Goal: Task Accomplishment & Management: Use online tool/utility

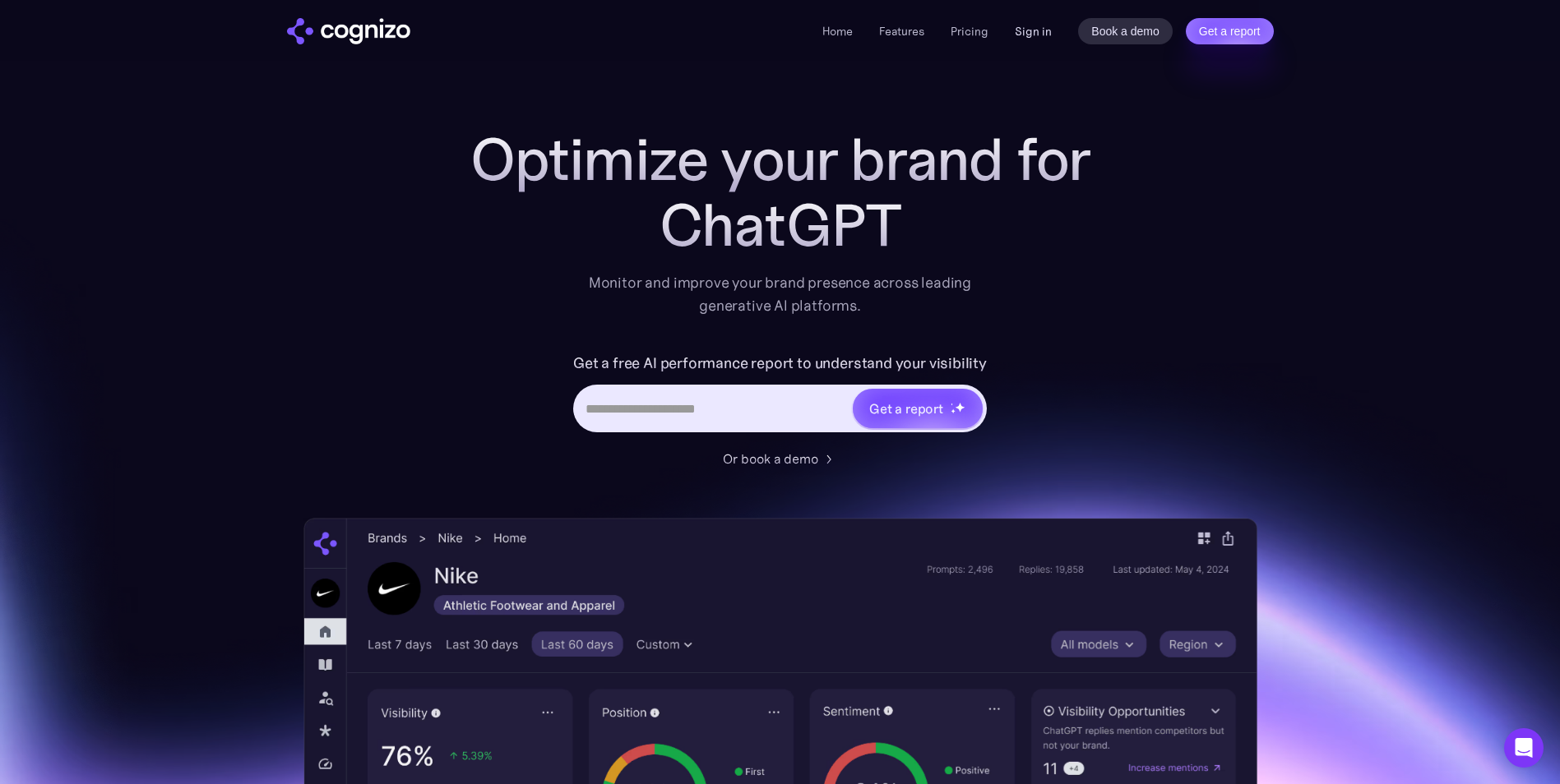
click at [1023, 28] on link "Sign in" at bounding box center [1033, 31] width 37 height 20
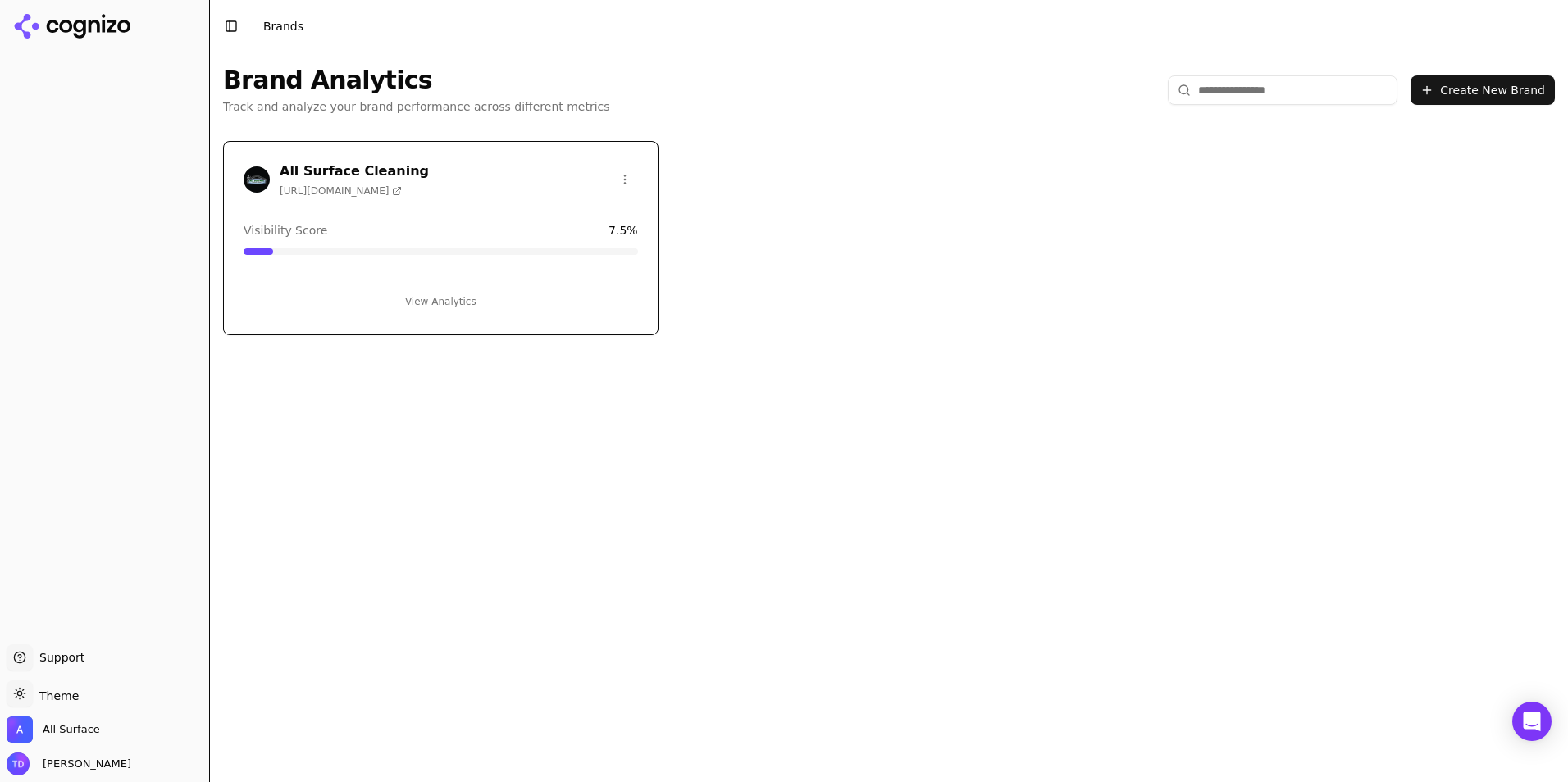
click at [591, 226] on div "Visibility Score 7.5 %" at bounding box center [441, 231] width 394 height 16
click at [450, 298] on button "View Analytics" at bounding box center [441, 301] width 394 height 26
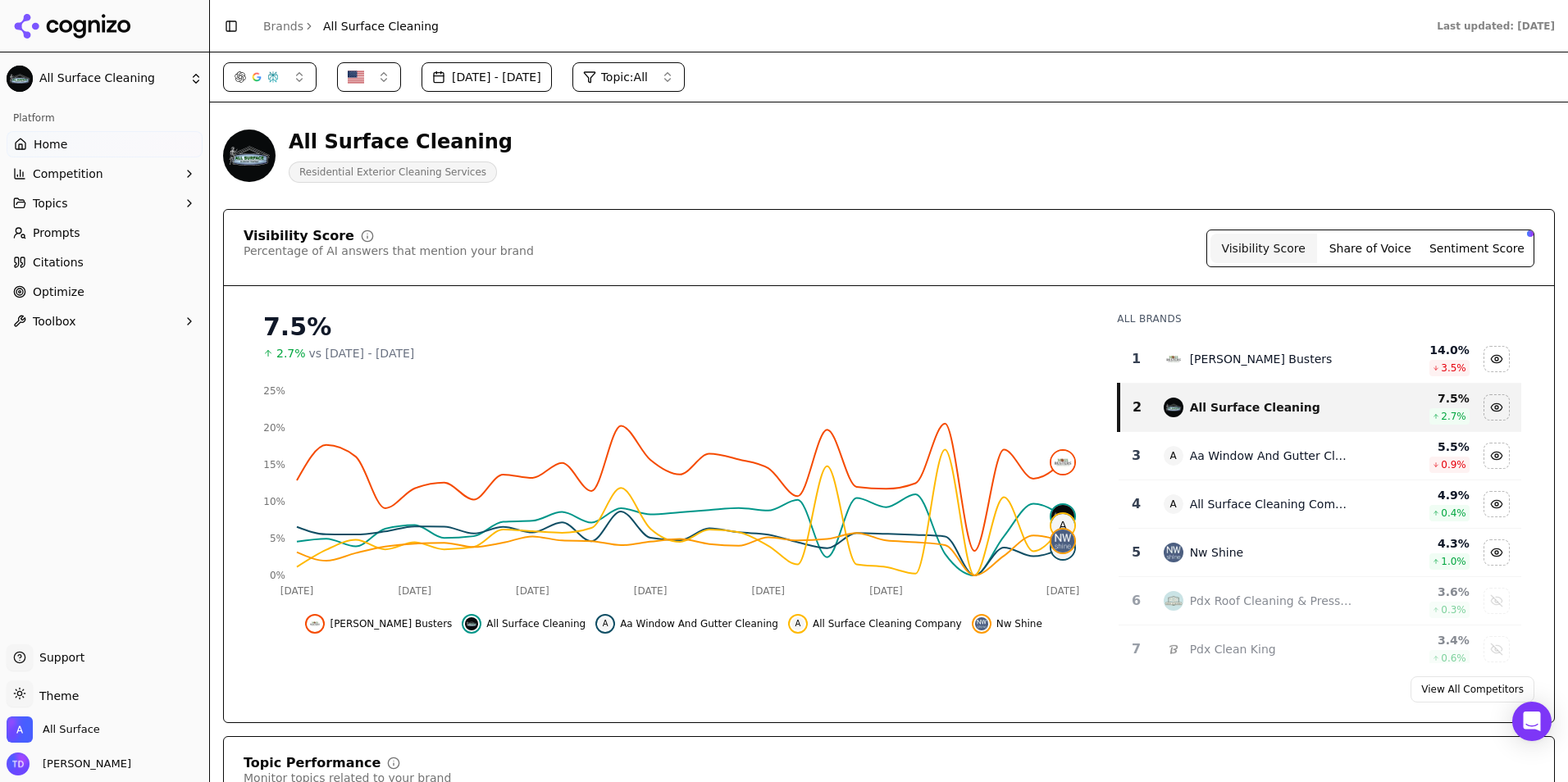
click at [54, 203] on span "Topics" at bounding box center [50, 203] width 36 height 16
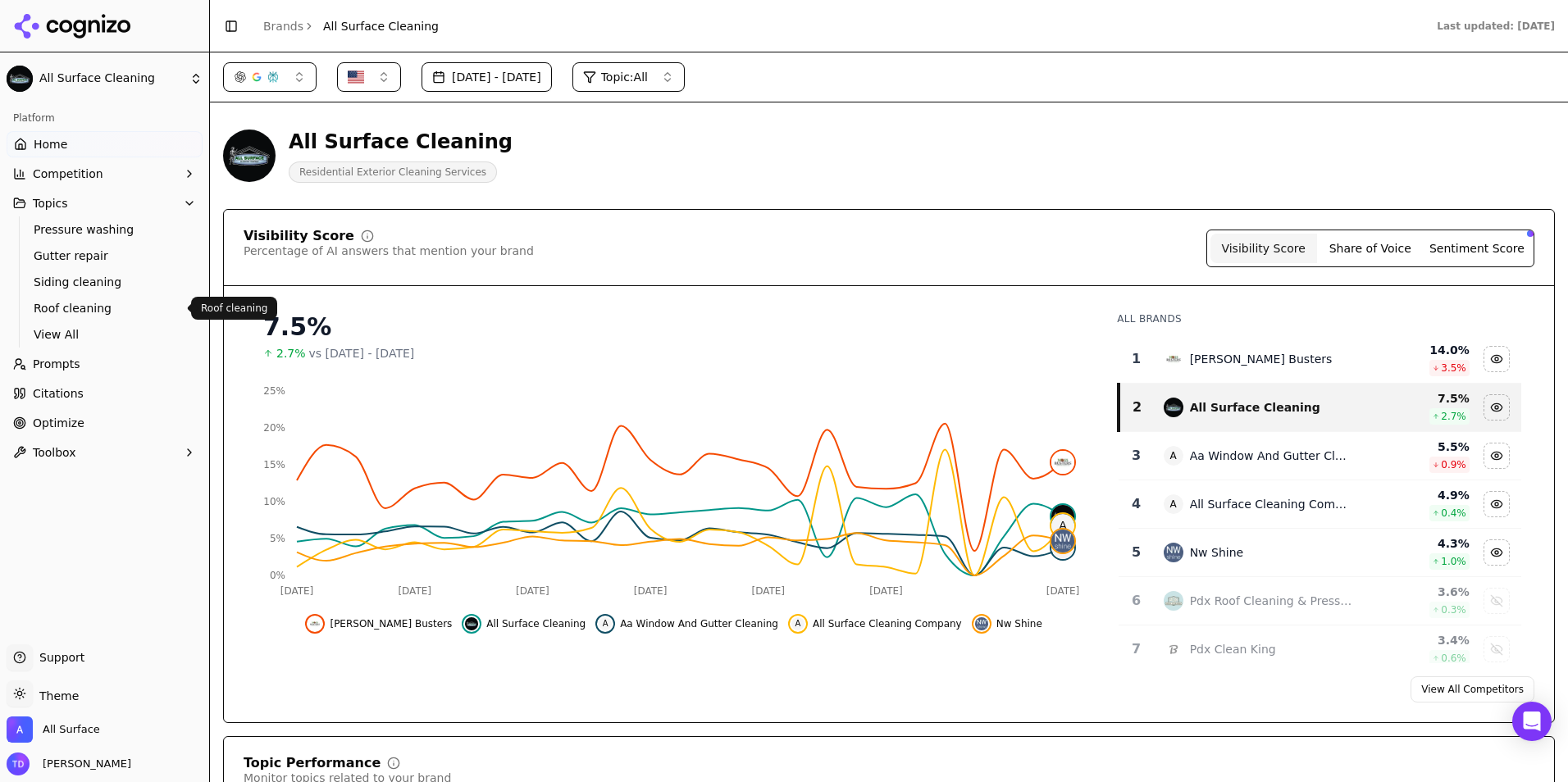
click at [82, 302] on span "Roof cleaning" at bounding box center [105, 308] width 142 height 16
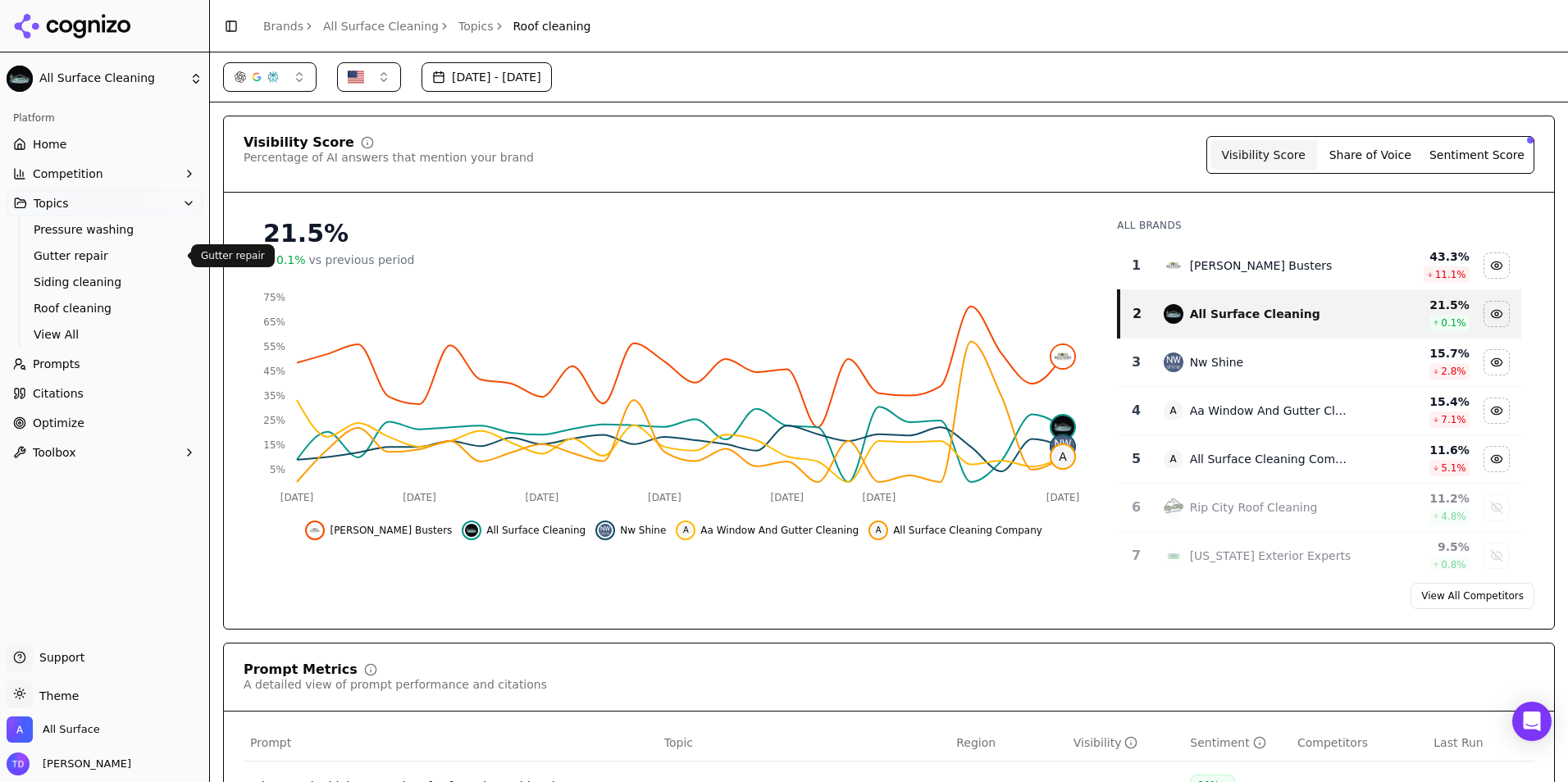
click at [82, 255] on span "Gutter repair" at bounding box center [105, 255] width 142 height 16
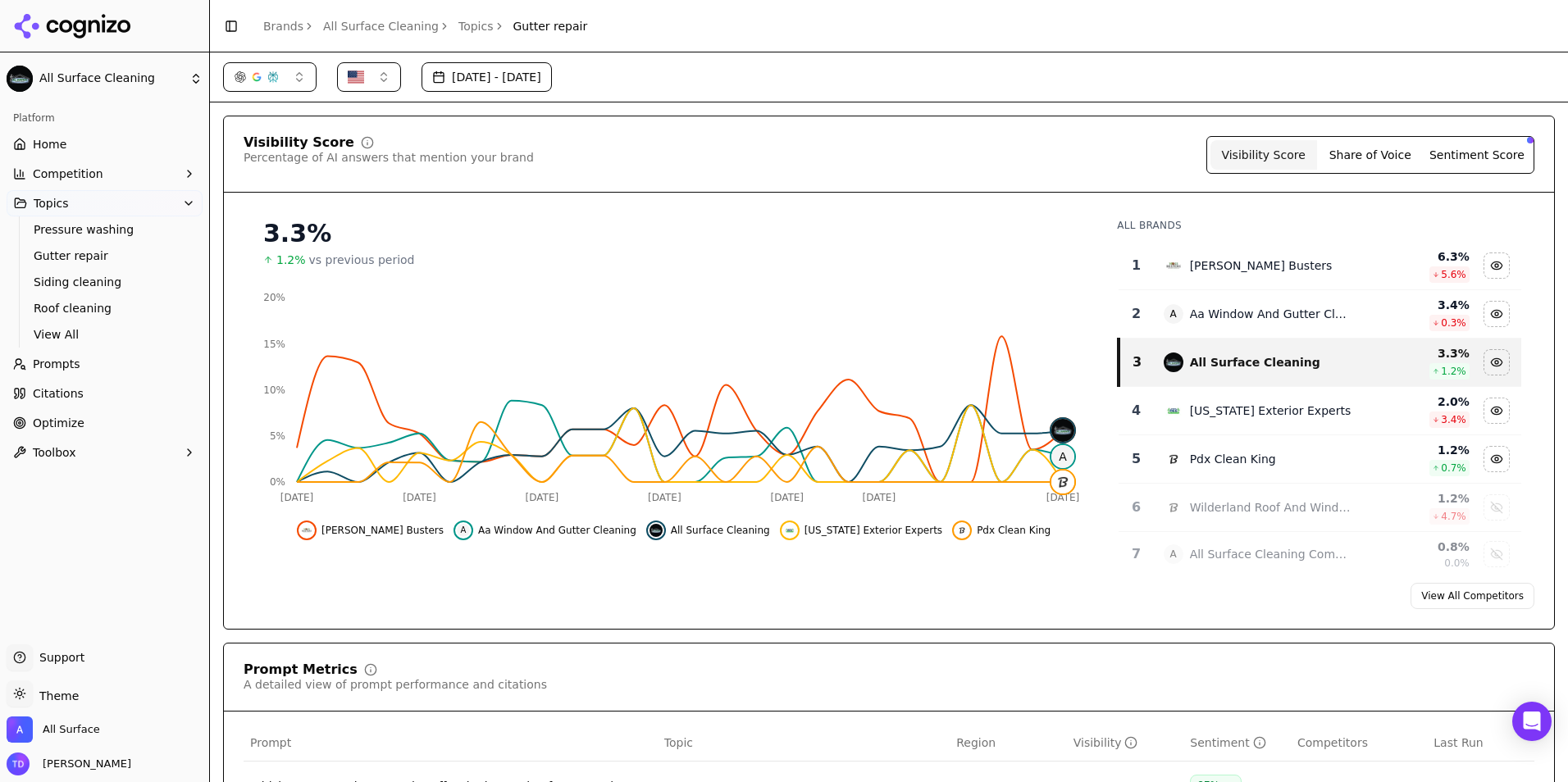
click at [54, 368] on span "Prompts" at bounding box center [57, 364] width 47 height 16
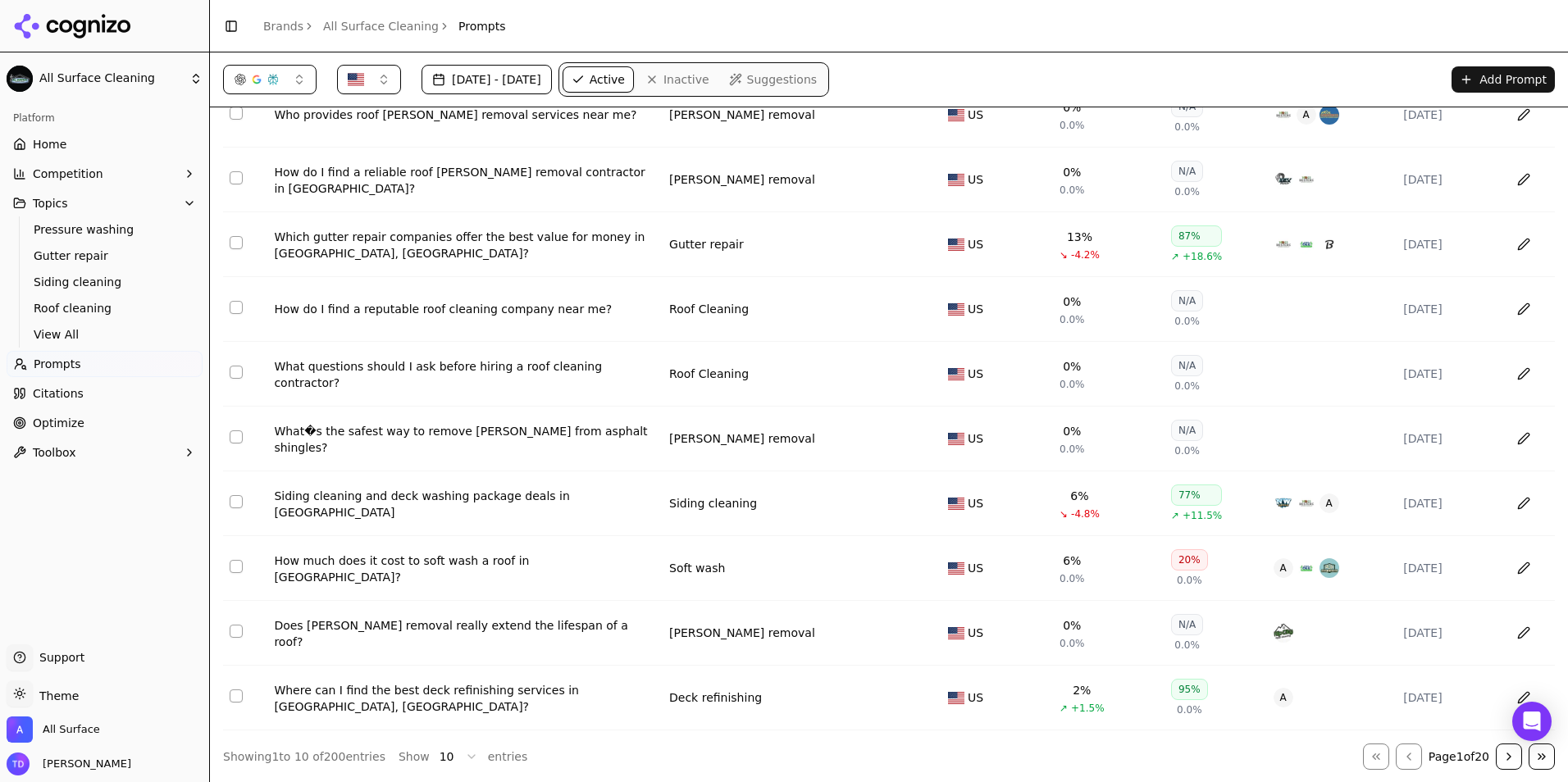
scroll to position [107, 0]
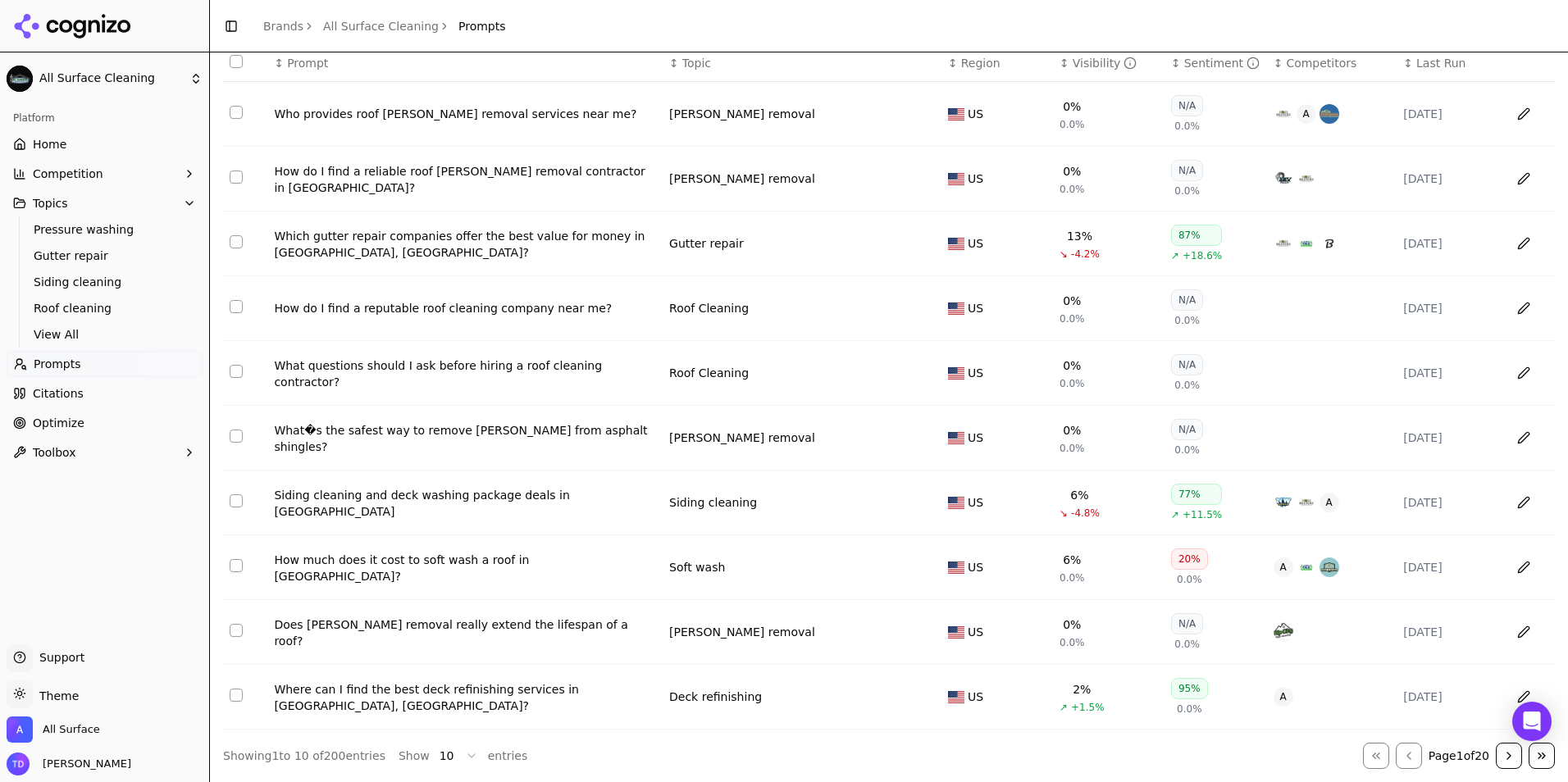
click at [47, 401] on span "Citations" at bounding box center [58, 393] width 51 height 16
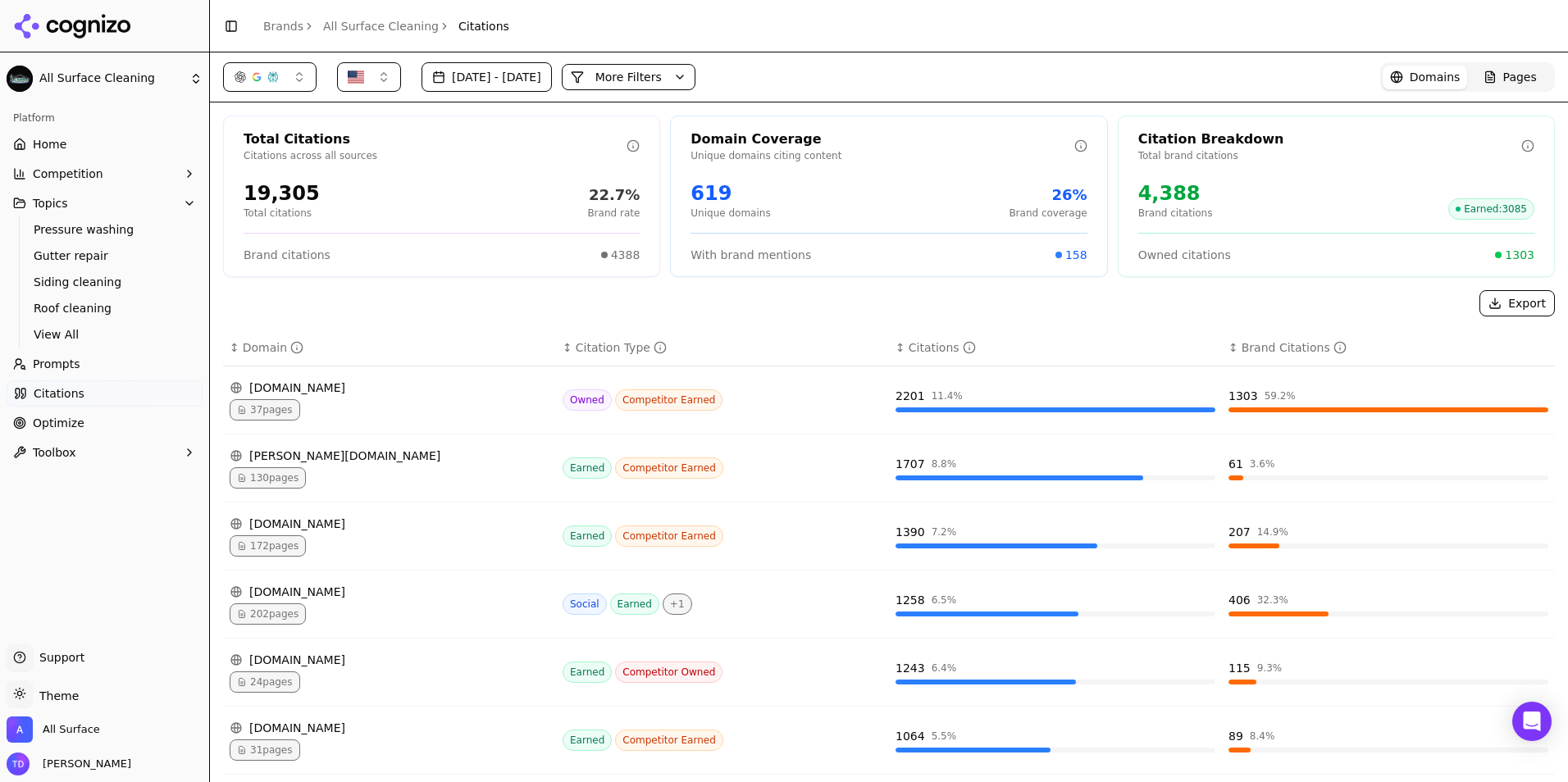
click at [98, 425] on link "Optimize" at bounding box center [104, 422] width 196 height 26
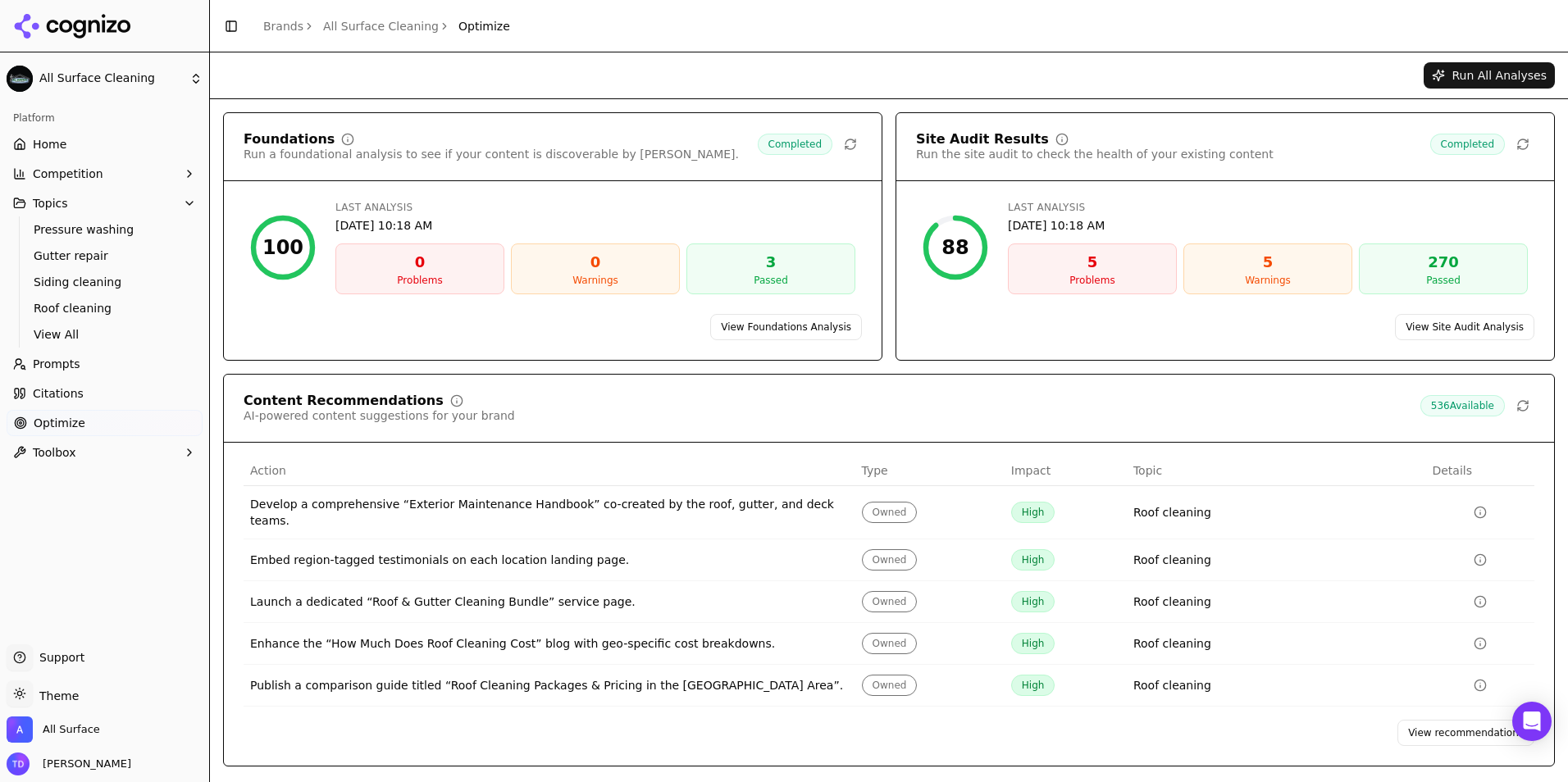
click at [1451, 335] on link "View Site Audit Analysis" at bounding box center [1464, 327] width 140 height 26
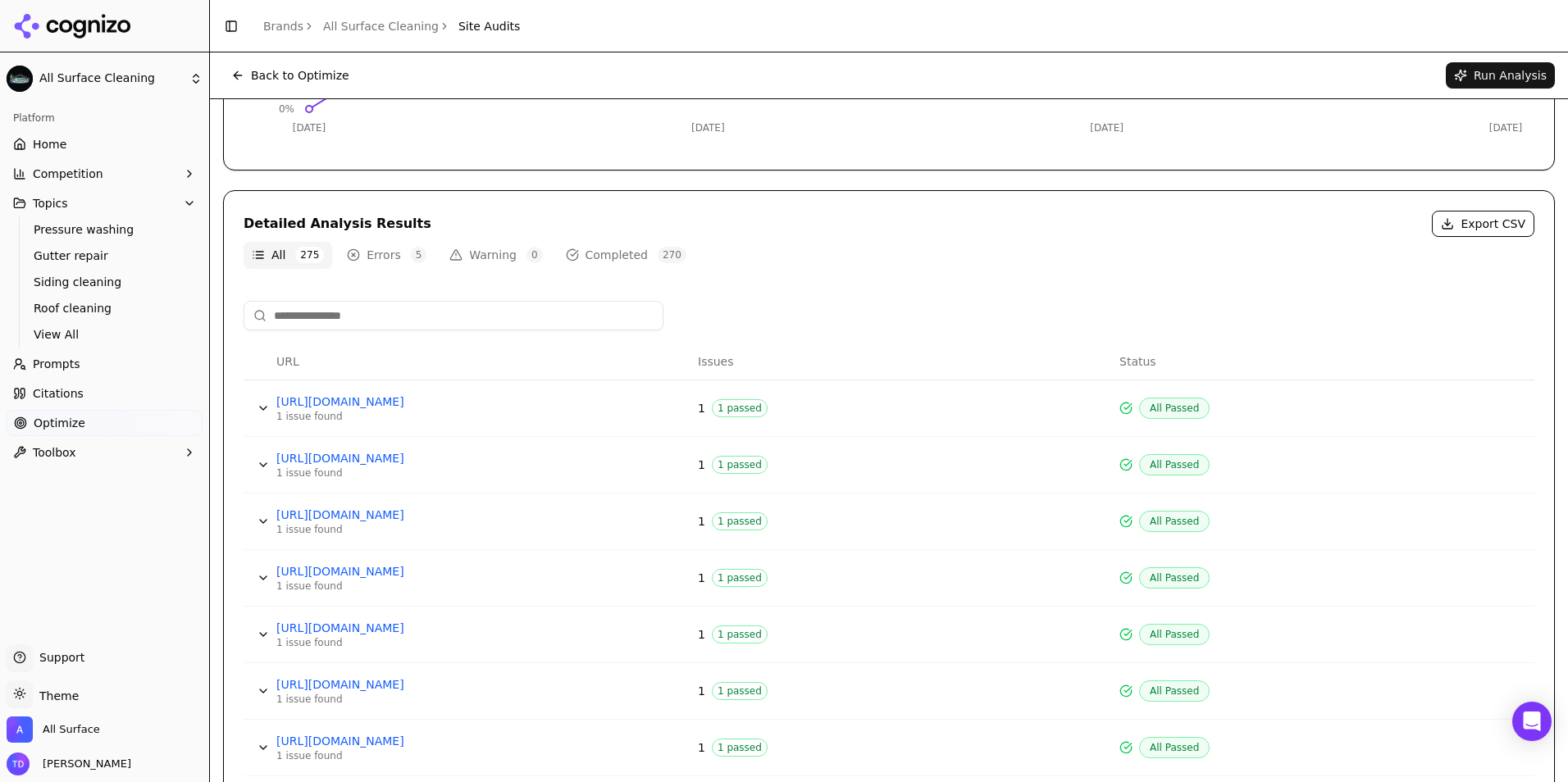
scroll to position [298, 0]
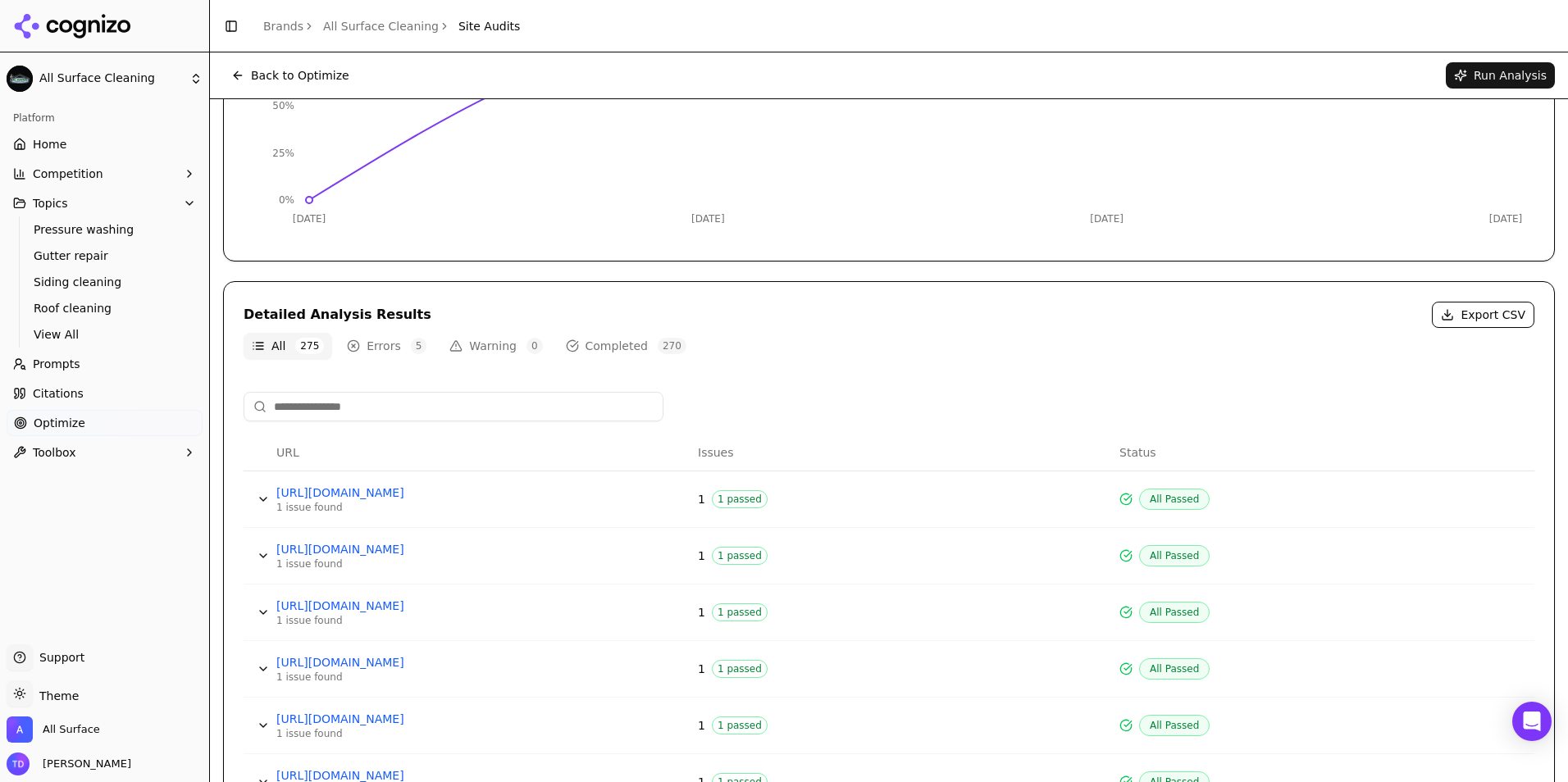
click at [376, 343] on button "Errors 5" at bounding box center [386, 346] width 96 height 26
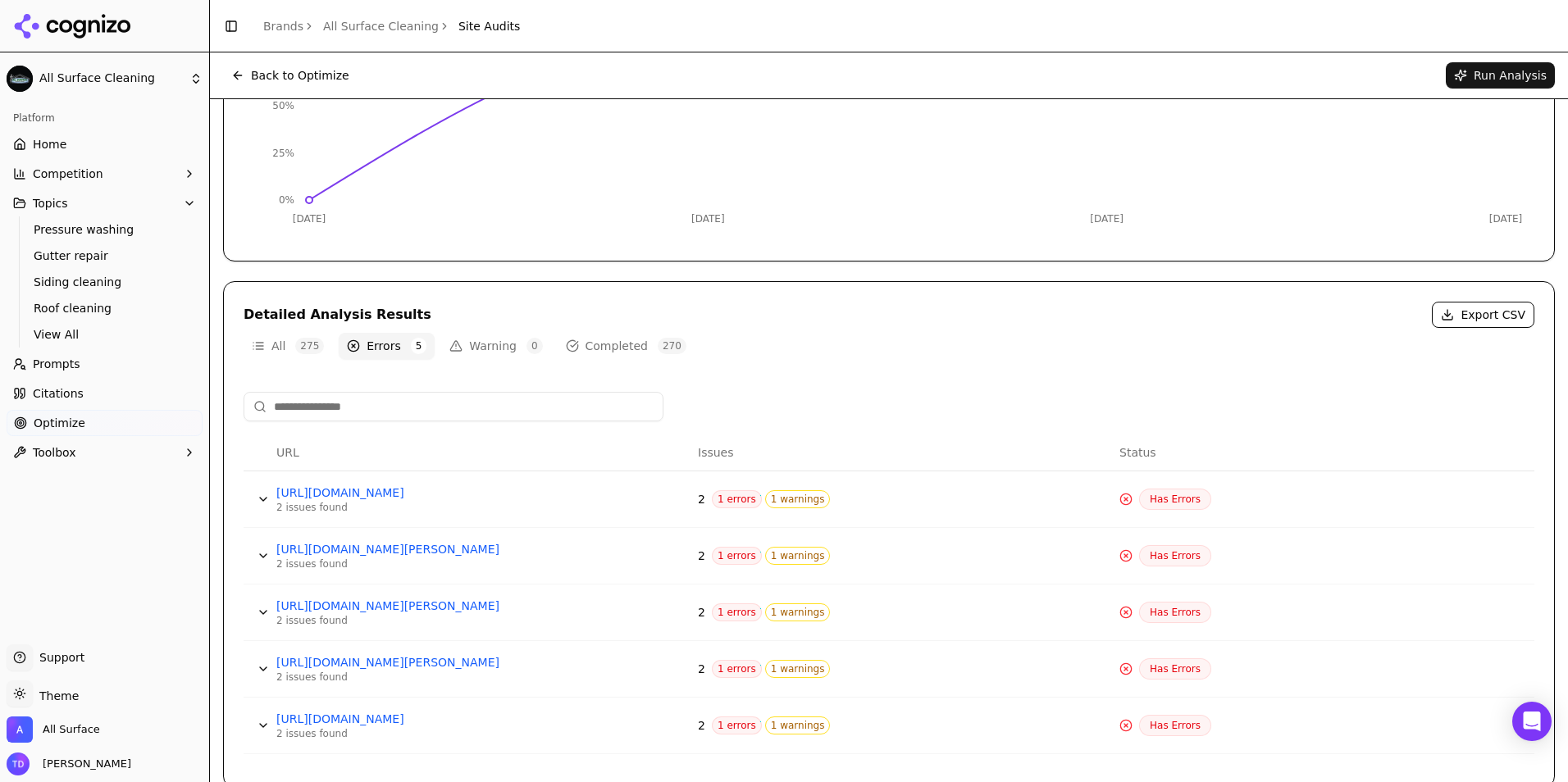
click at [263, 501] on button "Data table" at bounding box center [263, 499] width 26 height 26
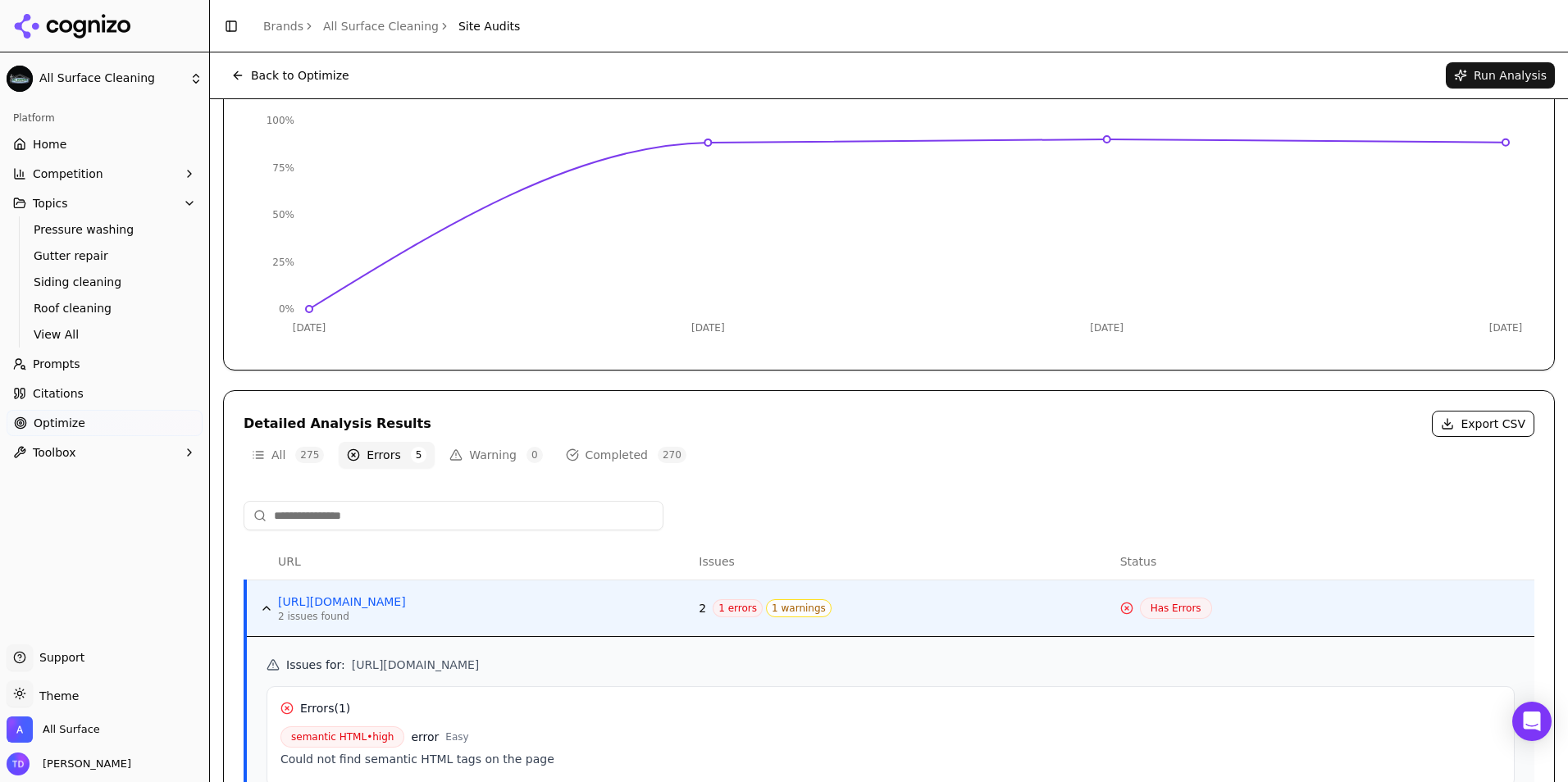
scroll to position [0, 0]
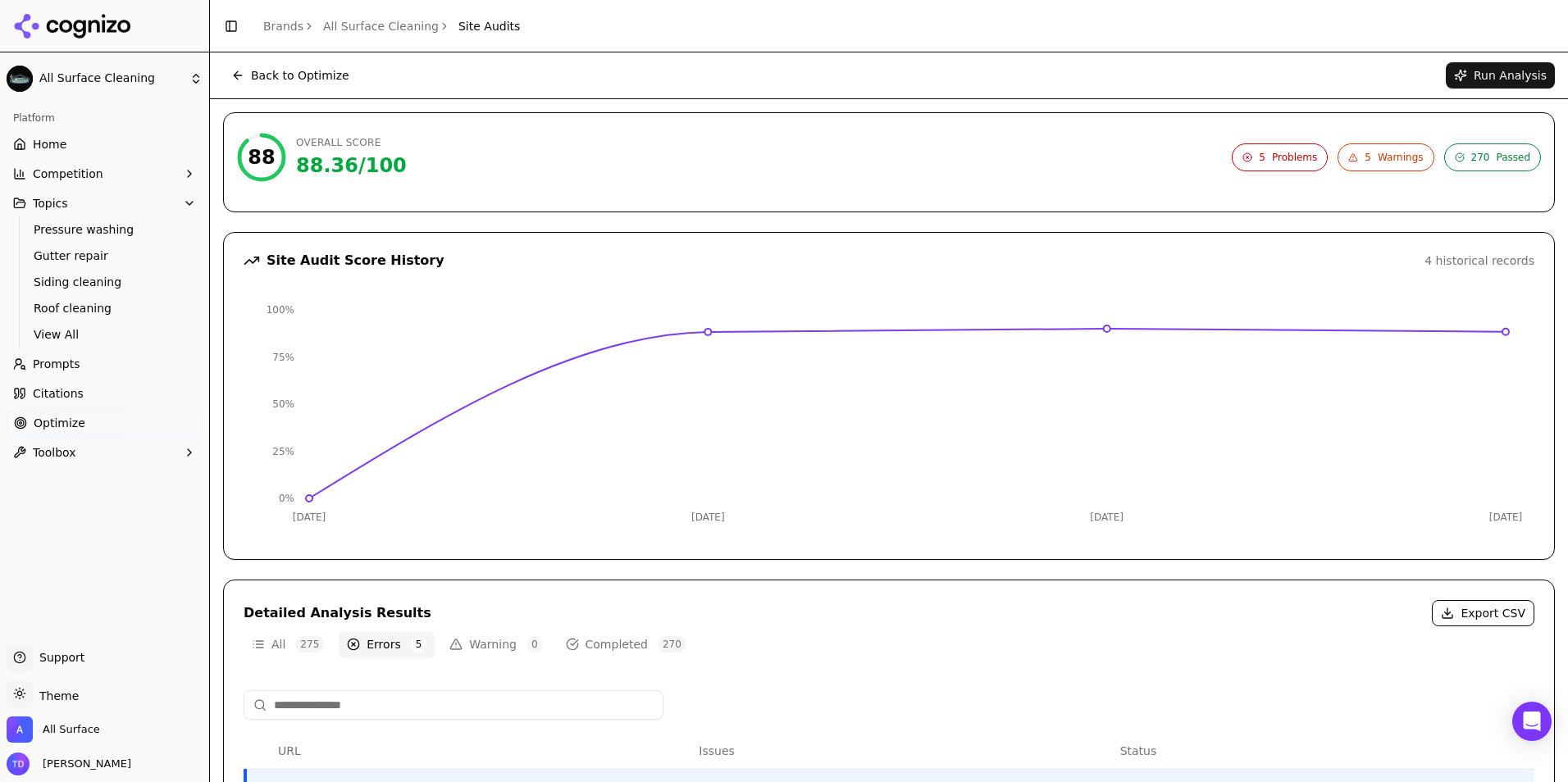
click at [245, 70] on button "Back to Optimize" at bounding box center [289, 75] width 134 height 26
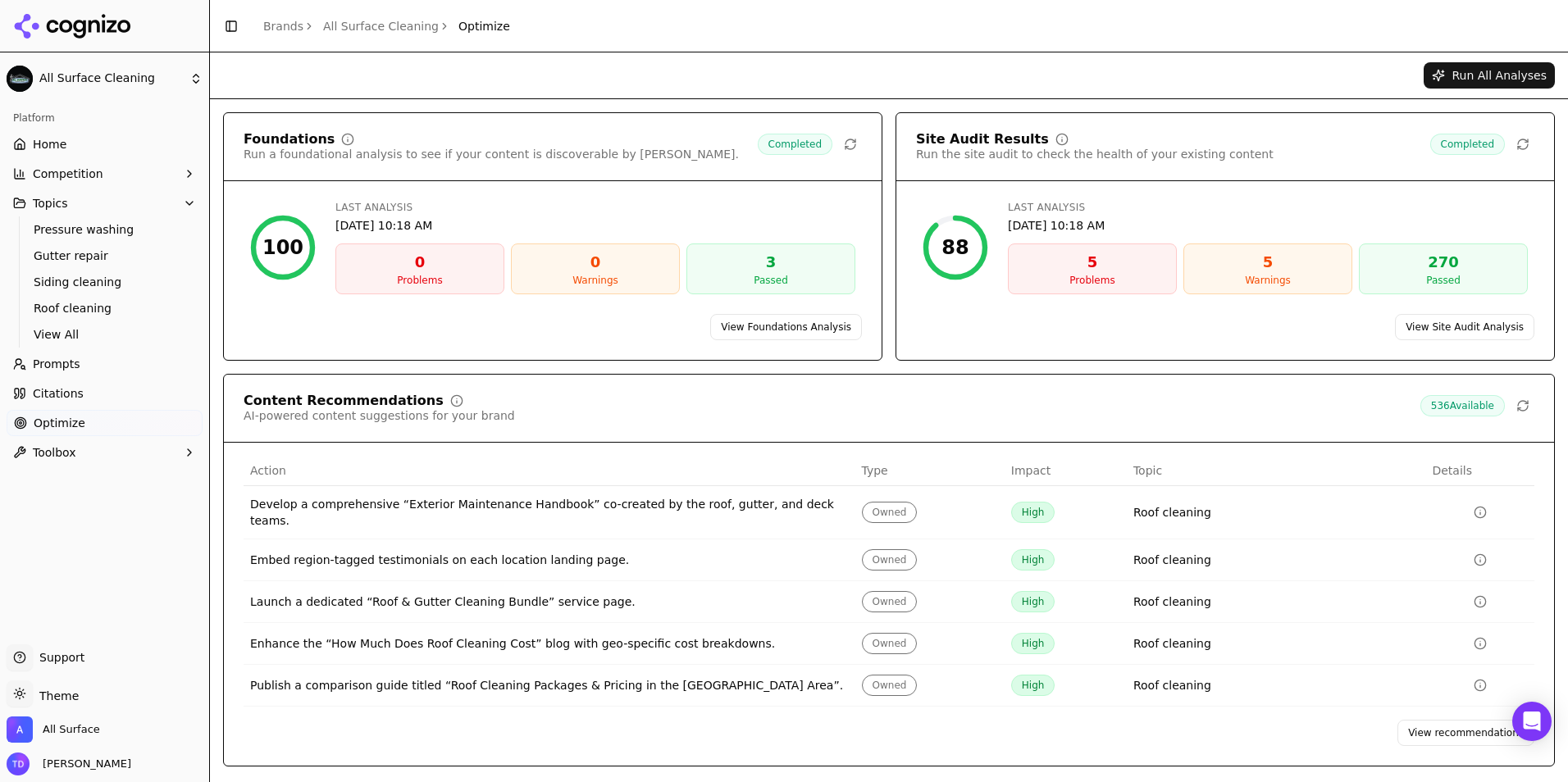
click at [1432, 315] on link "View Site Audit Analysis" at bounding box center [1464, 327] width 140 height 26
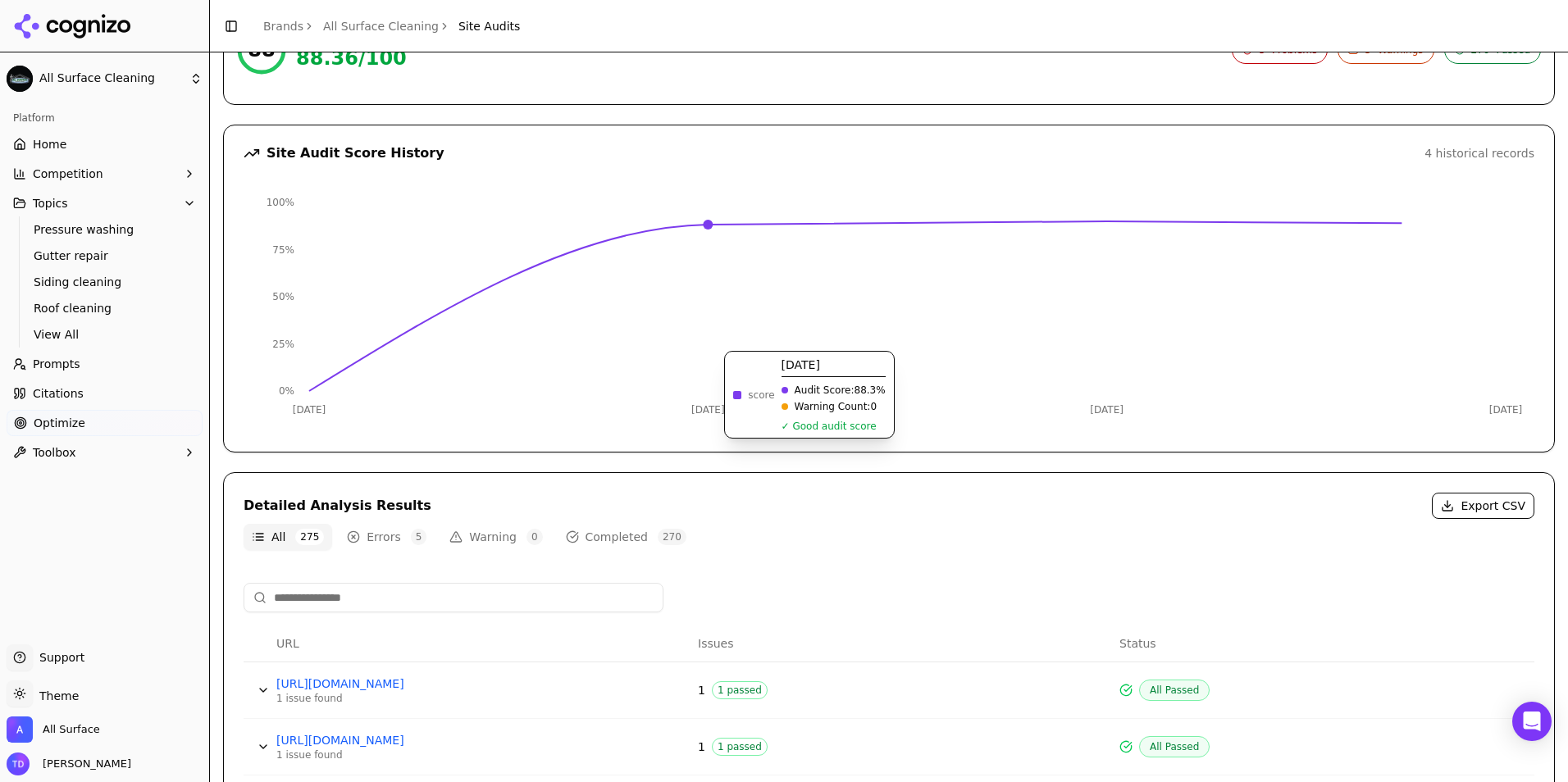
scroll to position [328, 0]
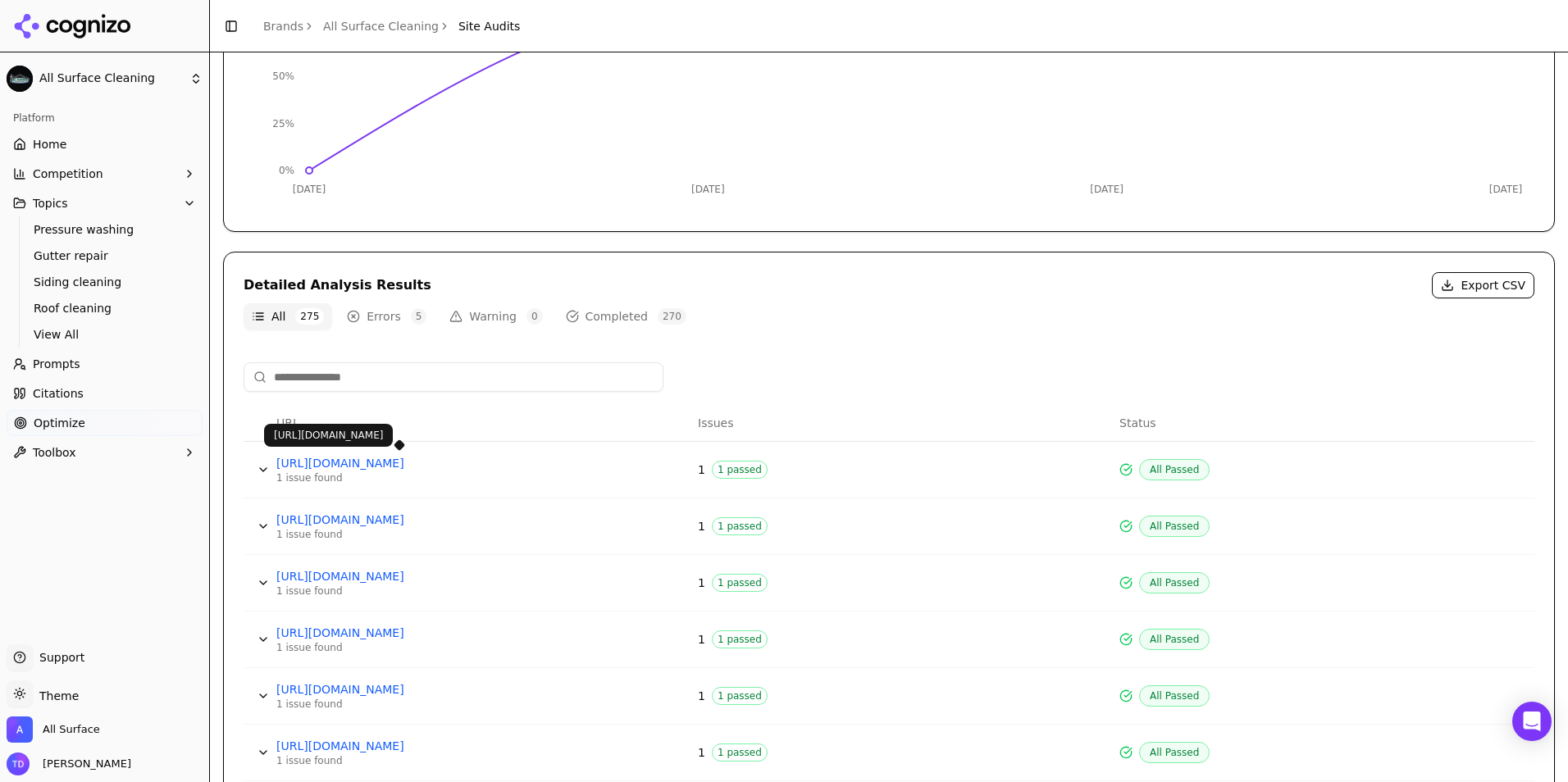
click at [349, 462] on link "[URL][DOMAIN_NAME]" at bounding box center [400, 464] width 246 height 16
click at [263, 466] on button "Data table" at bounding box center [263, 470] width 26 height 26
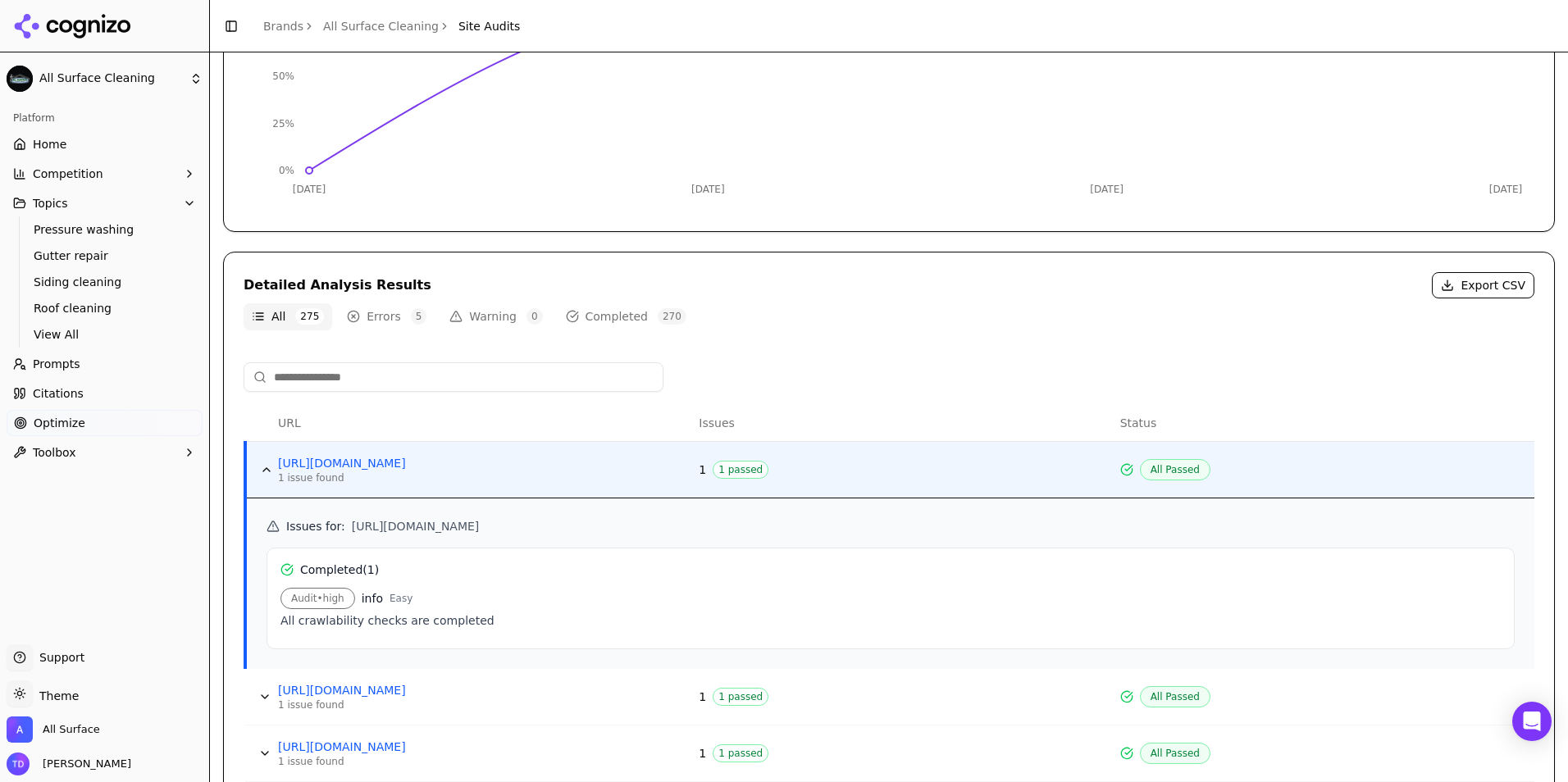
click at [262, 473] on button "Data table" at bounding box center [267, 470] width 26 height 26
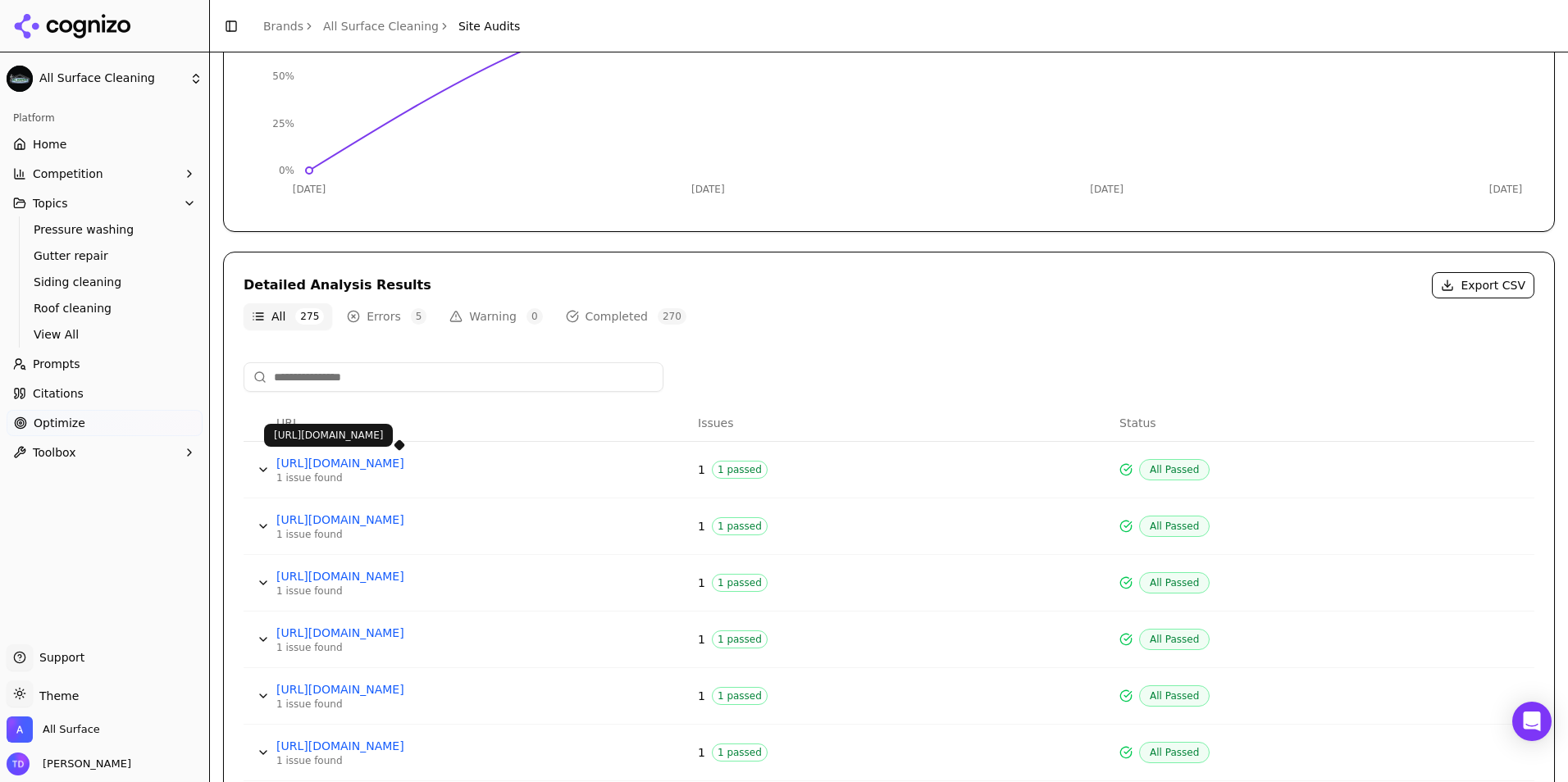
scroll to position [0, 0]
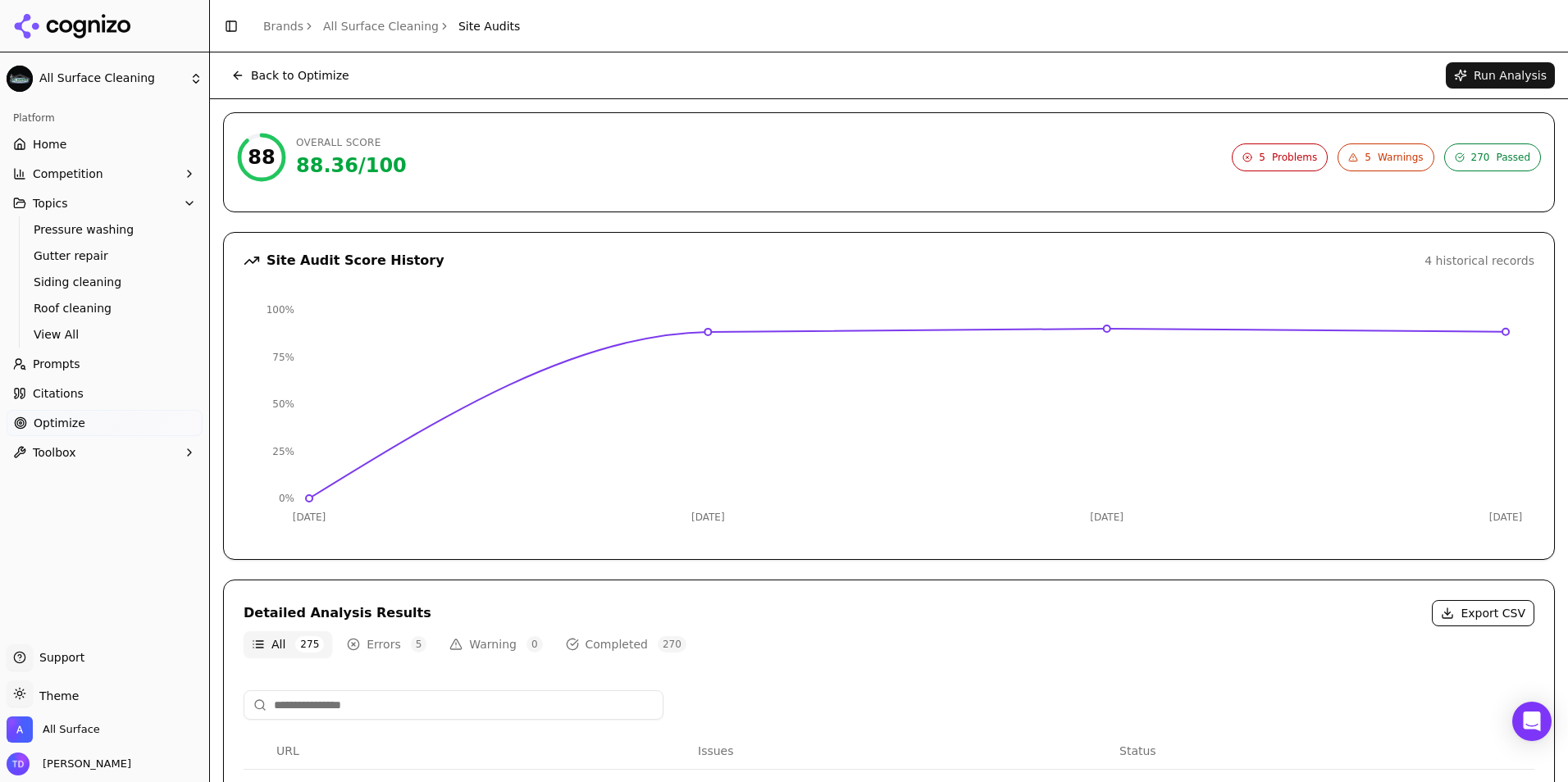
click at [1249, 159] on span "5 Problems" at bounding box center [1280, 157] width 96 height 28
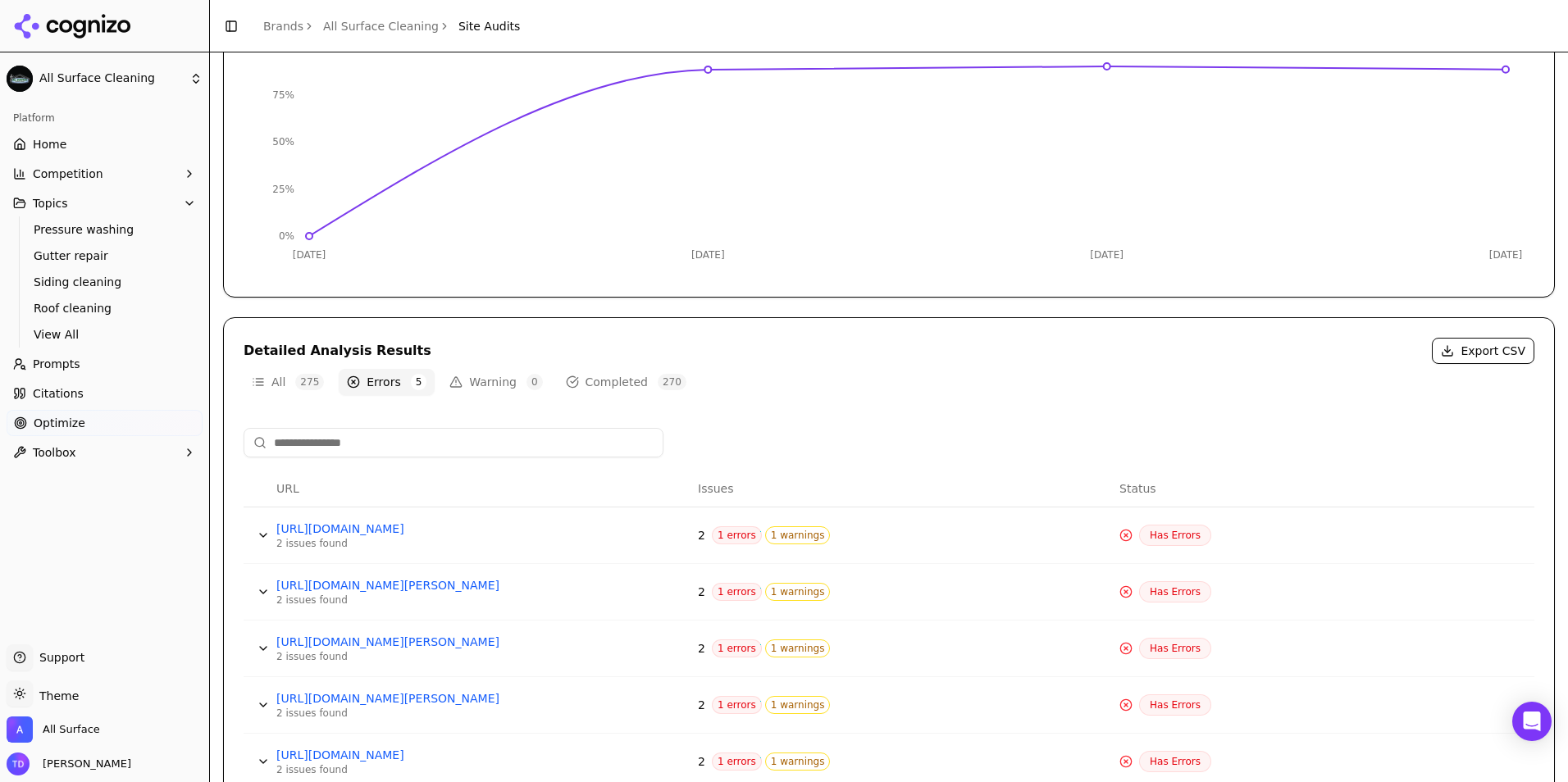
scroll to position [318, 0]
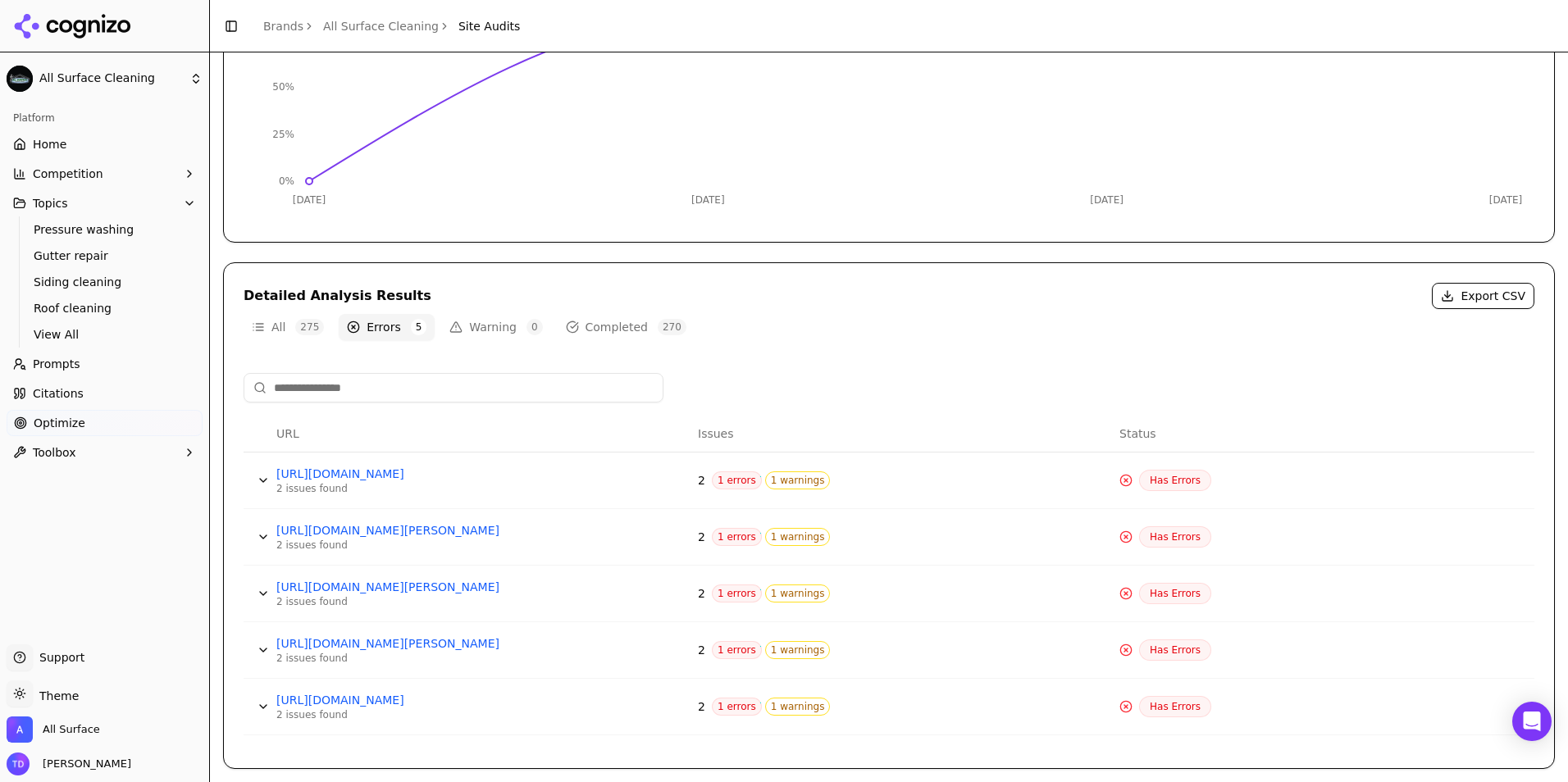
click at [258, 481] on button "Data table" at bounding box center [263, 480] width 26 height 26
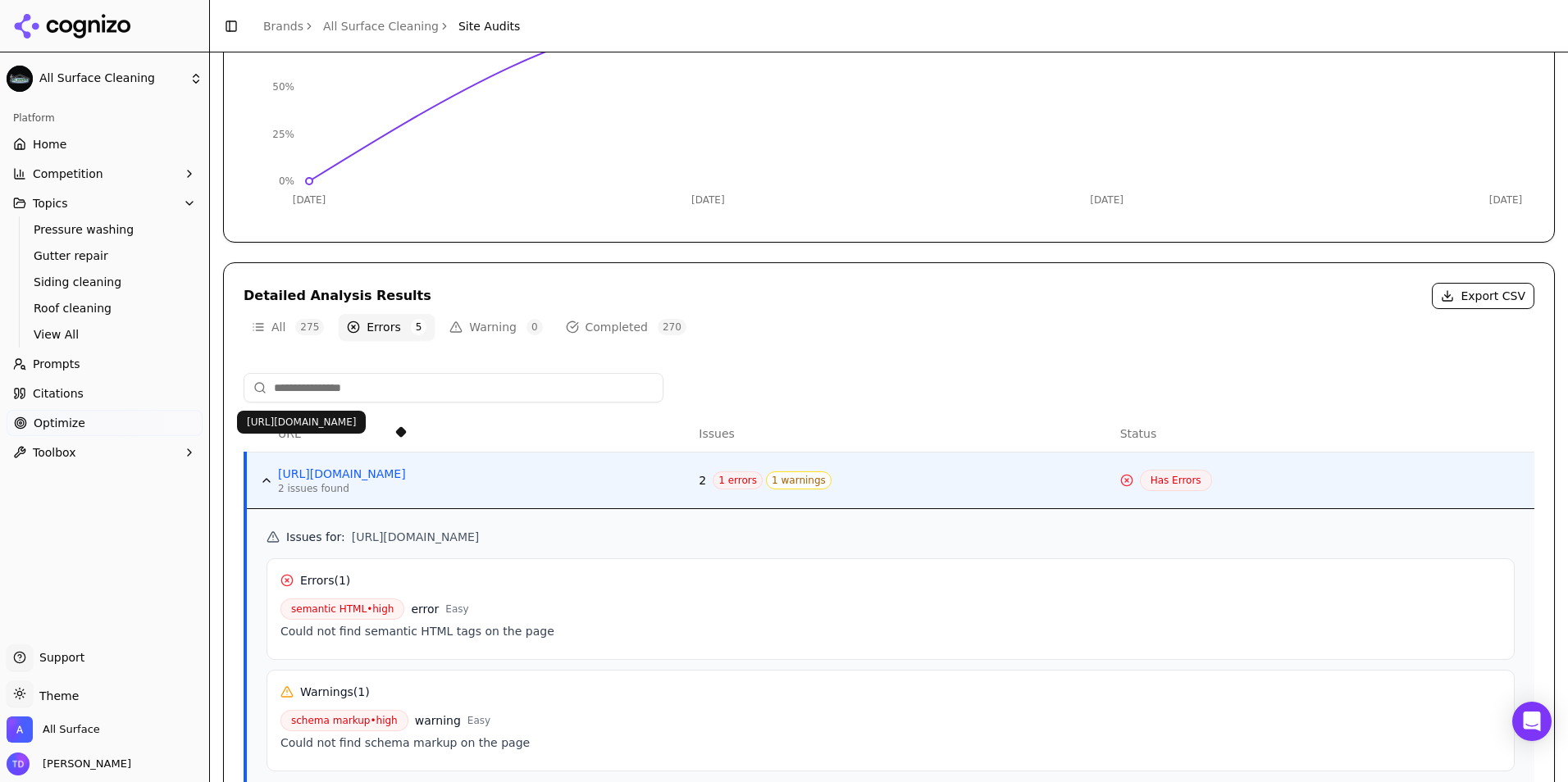
scroll to position [400, 0]
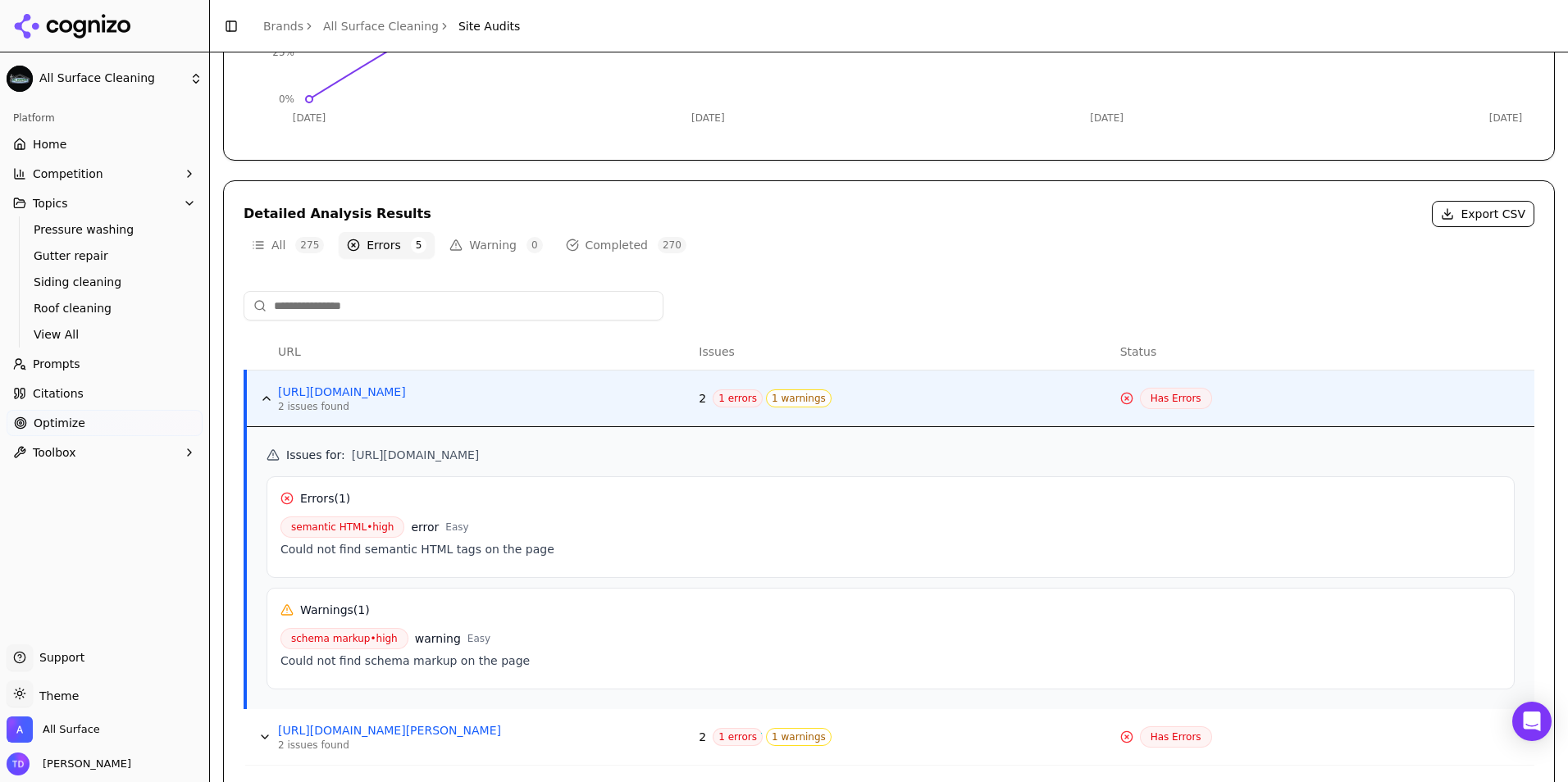
click at [480, 460] on span "[URL][DOMAIN_NAME]" at bounding box center [415, 455] width 128 height 16
click at [487, 386] on link "[URL][DOMAIN_NAME]" at bounding box center [402, 392] width 246 height 16
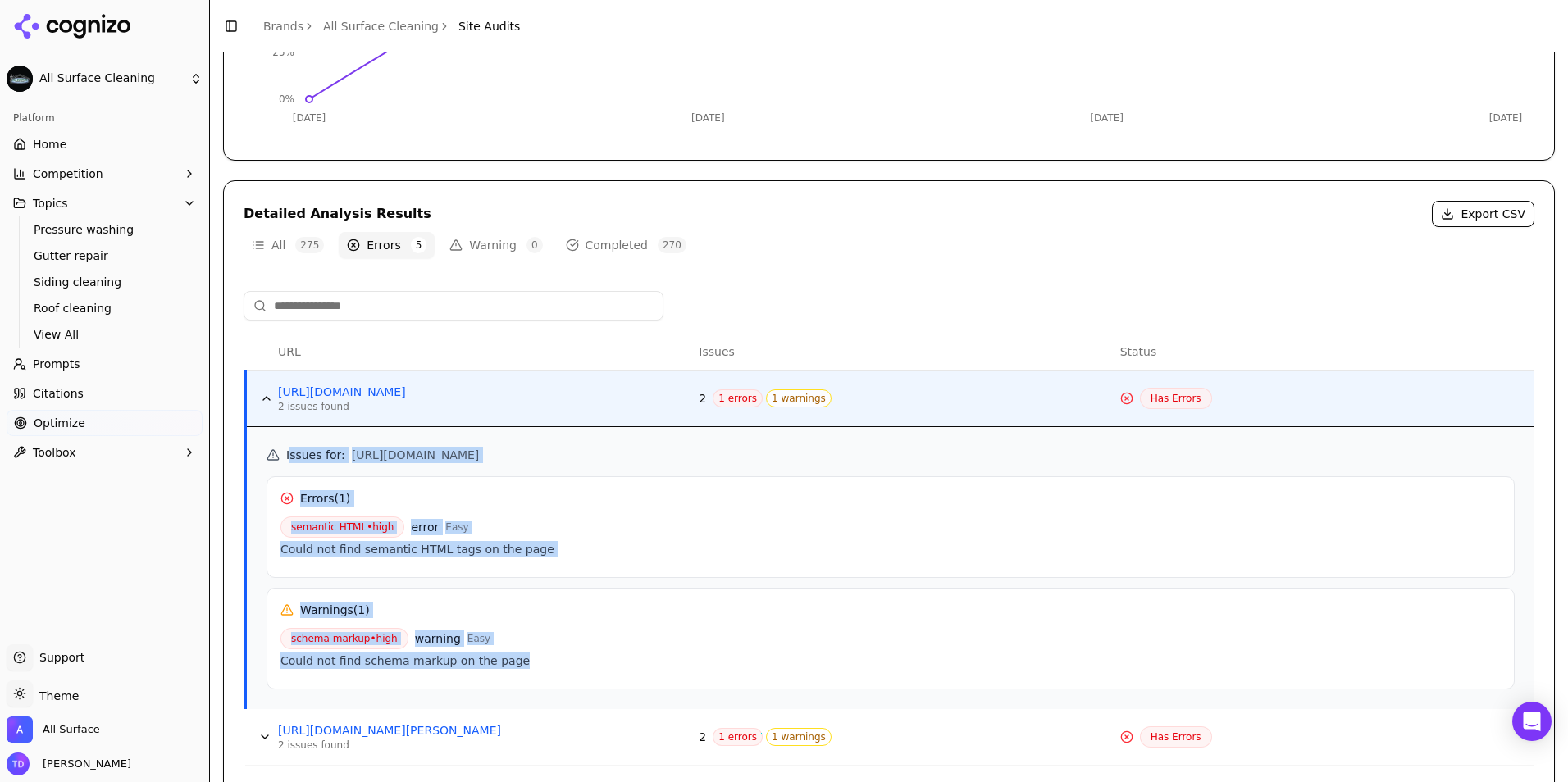
drag, startPoint x: 288, startPoint y: 453, endPoint x: 623, endPoint y: 659, distance: 393.3
click at [623, 659] on div "Issues for : [URL][DOMAIN_NAME] Errors ( 1 ) semantic HTML • high error Easy Co…" at bounding box center [891, 568] width 1249 height 243
copy div "ssues for : [URL][DOMAIN_NAME] Errors ( 1 ) semantic HTML • high error Easy Cou…"
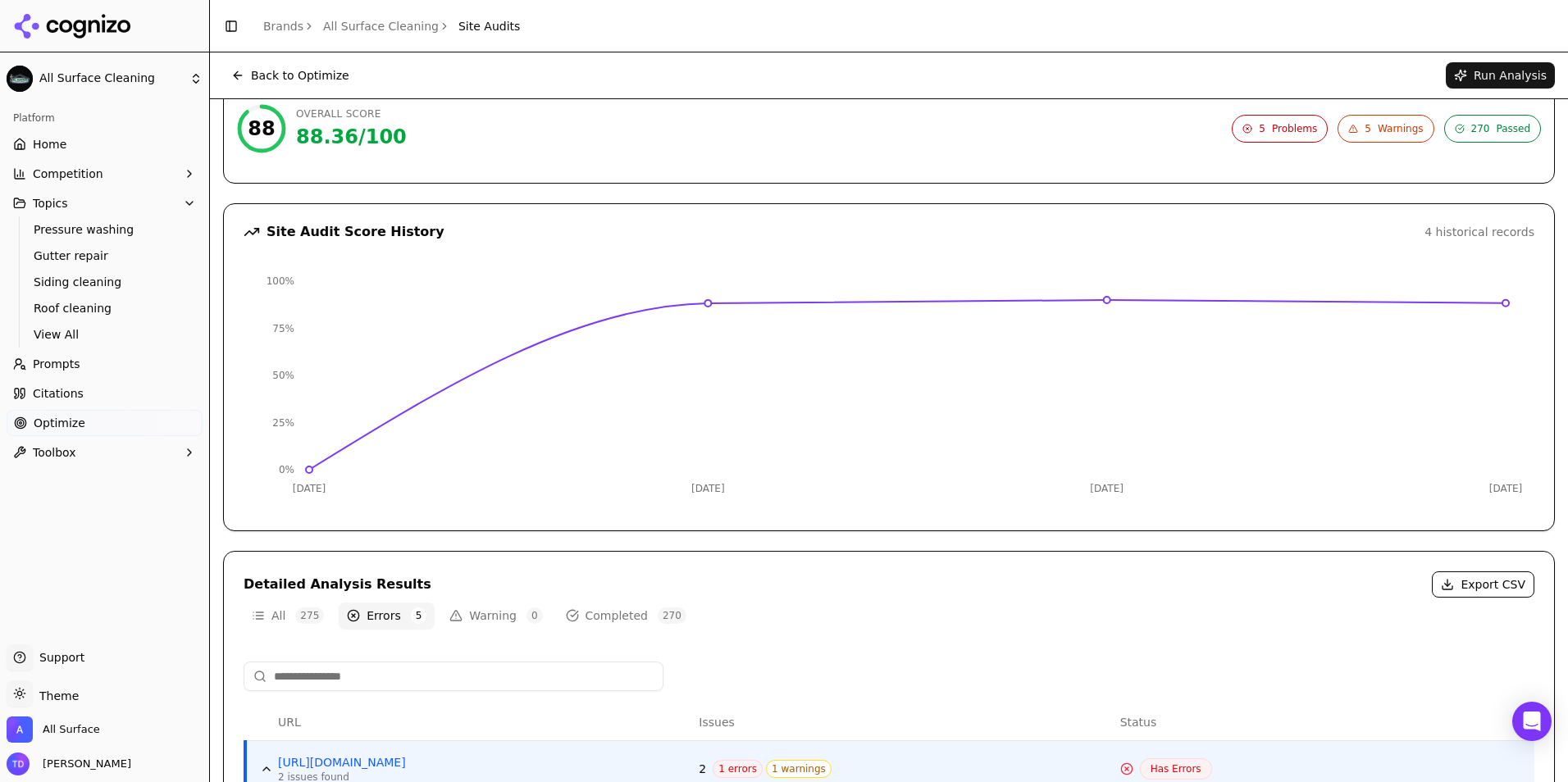
scroll to position [26, 0]
click at [265, 68] on button "Back to Optimize" at bounding box center [289, 75] width 134 height 26
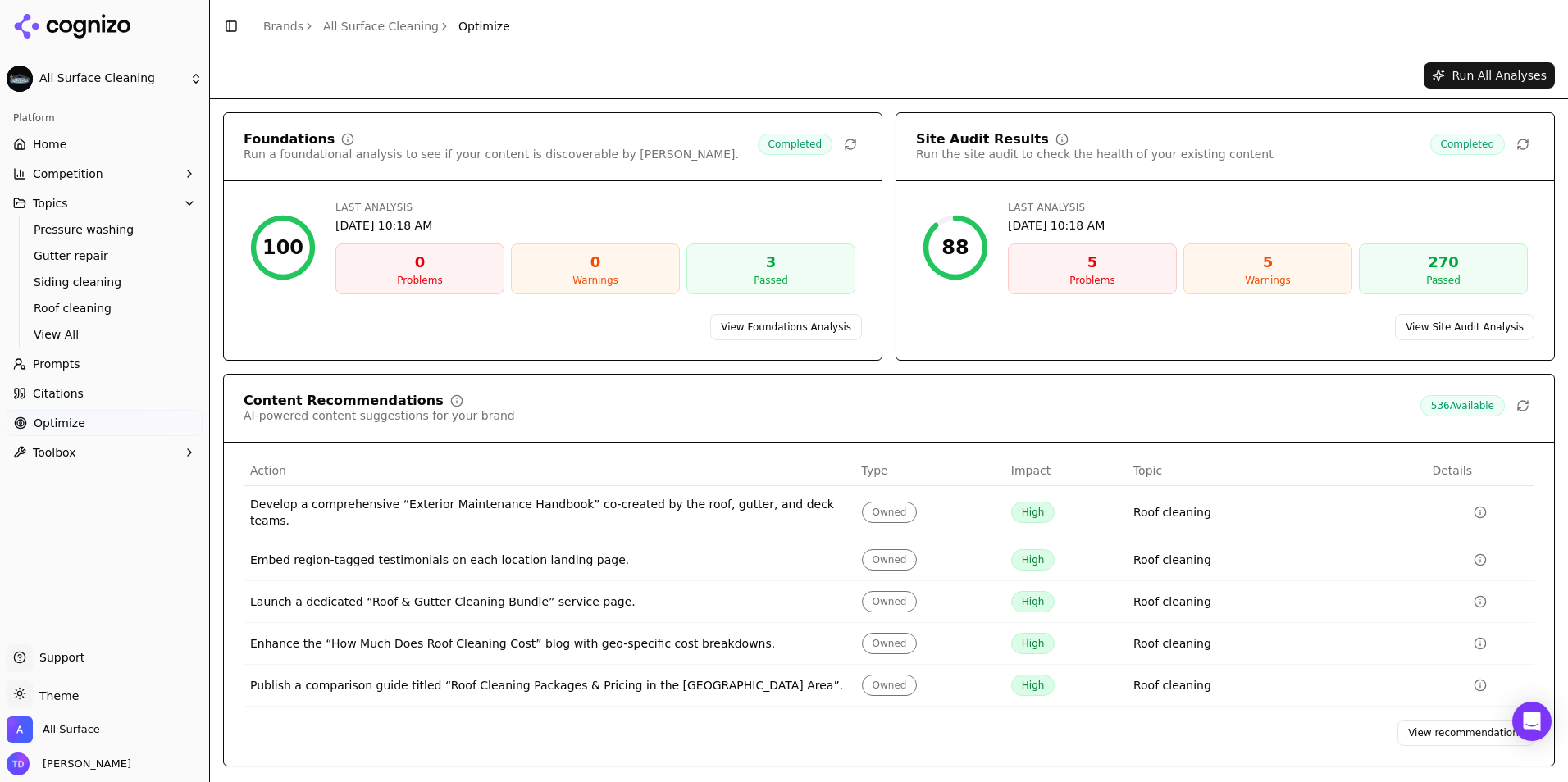
click at [1464, 725] on link "View recommendations" at bounding box center [1466, 733] width 137 height 26
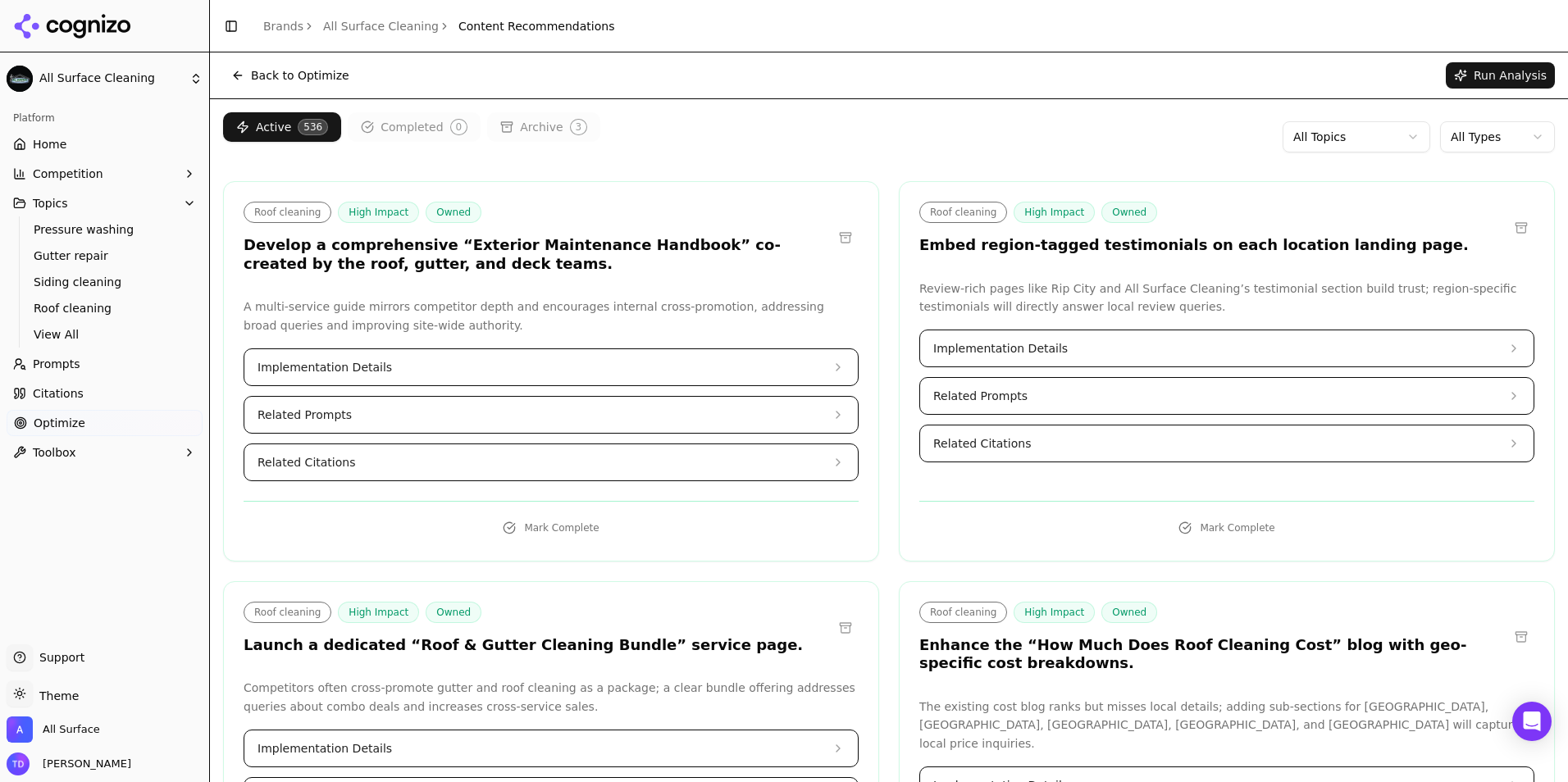
scroll to position [82, 0]
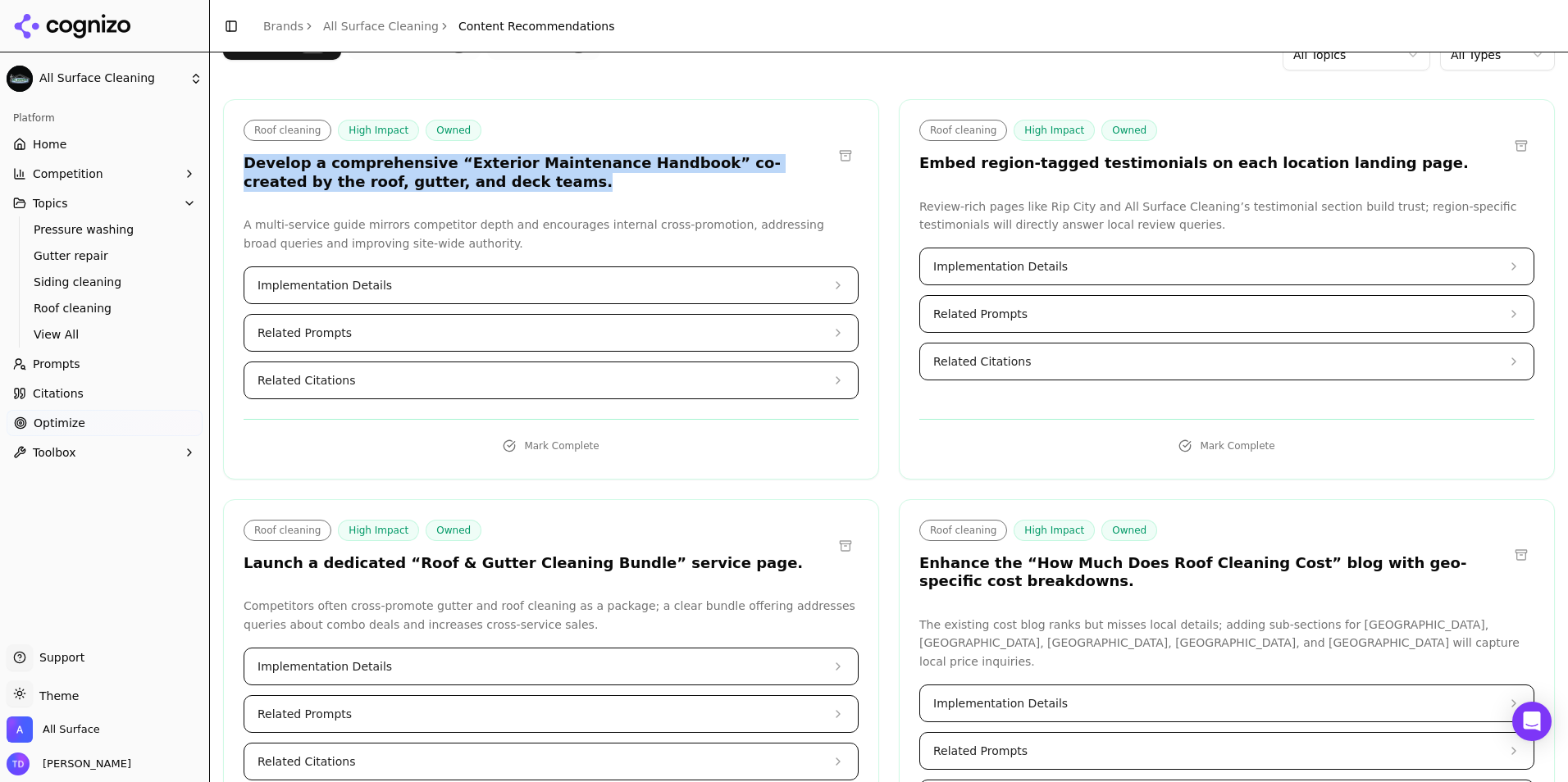
drag, startPoint x: 248, startPoint y: 165, endPoint x: 408, endPoint y: 188, distance: 161.6
click at [408, 188] on h3 "Develop a comprehensive “Exterior Maintenance Handbook” co-created by the roof,…" at bounding box center [538, 172] width 589 height 36
click at [361, 287] on span "Implementation Details" at bounding box center [324, 286] width 134 height 16
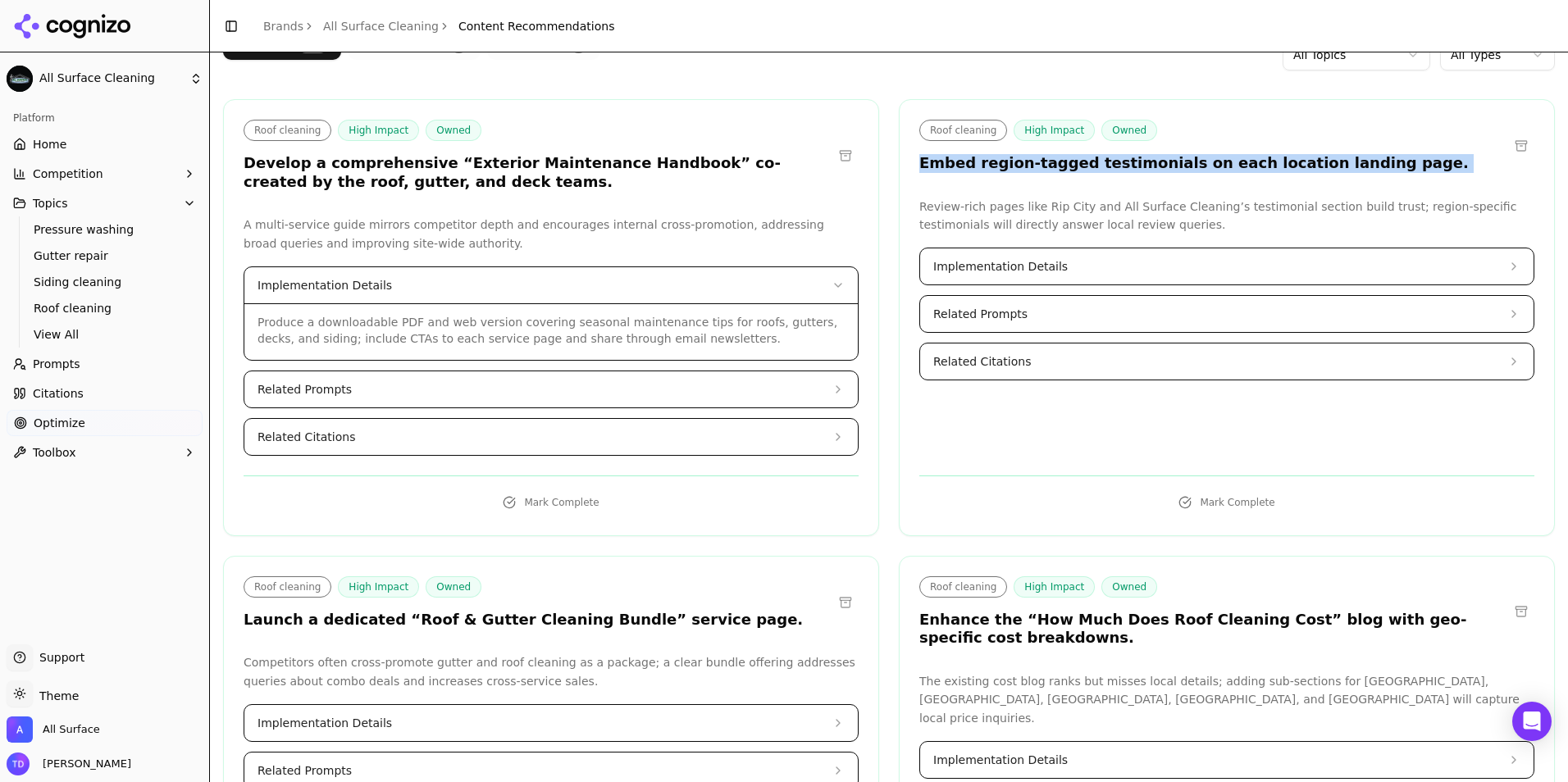
drag, startPoint x: 904, startPoint y: 163, endPoint x: 1491, endPoint y: 177, distance: 587.2
click at [1491, 177] on div "Roof cleaning High Impact Owned Embed region-tagged testimonials on each locati…" at bounding box center [1227, 149] width 654 height 58
copy div "Embed region-tagged testimonials on each location landing page."
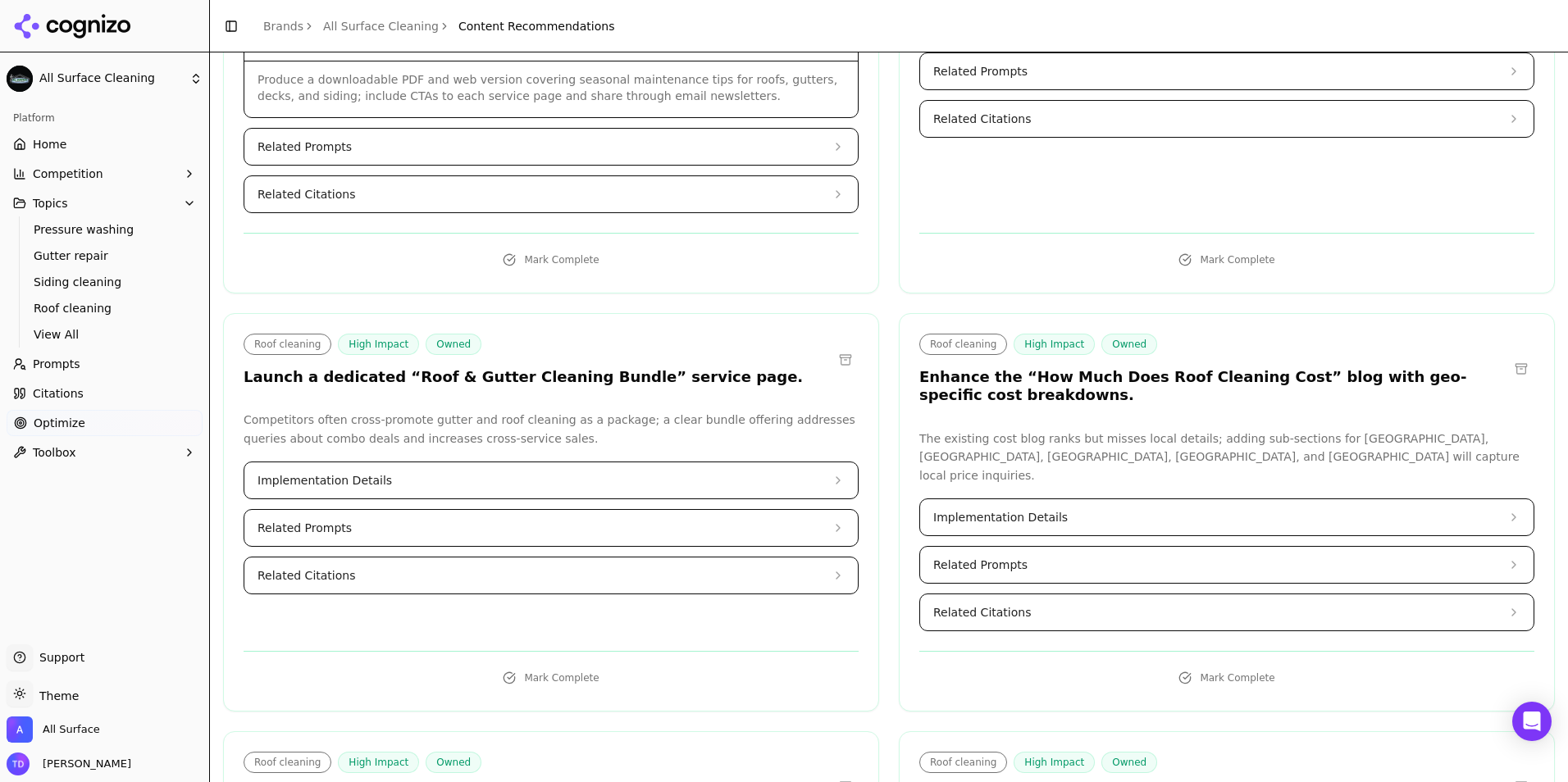
scroll to position [328, 0]
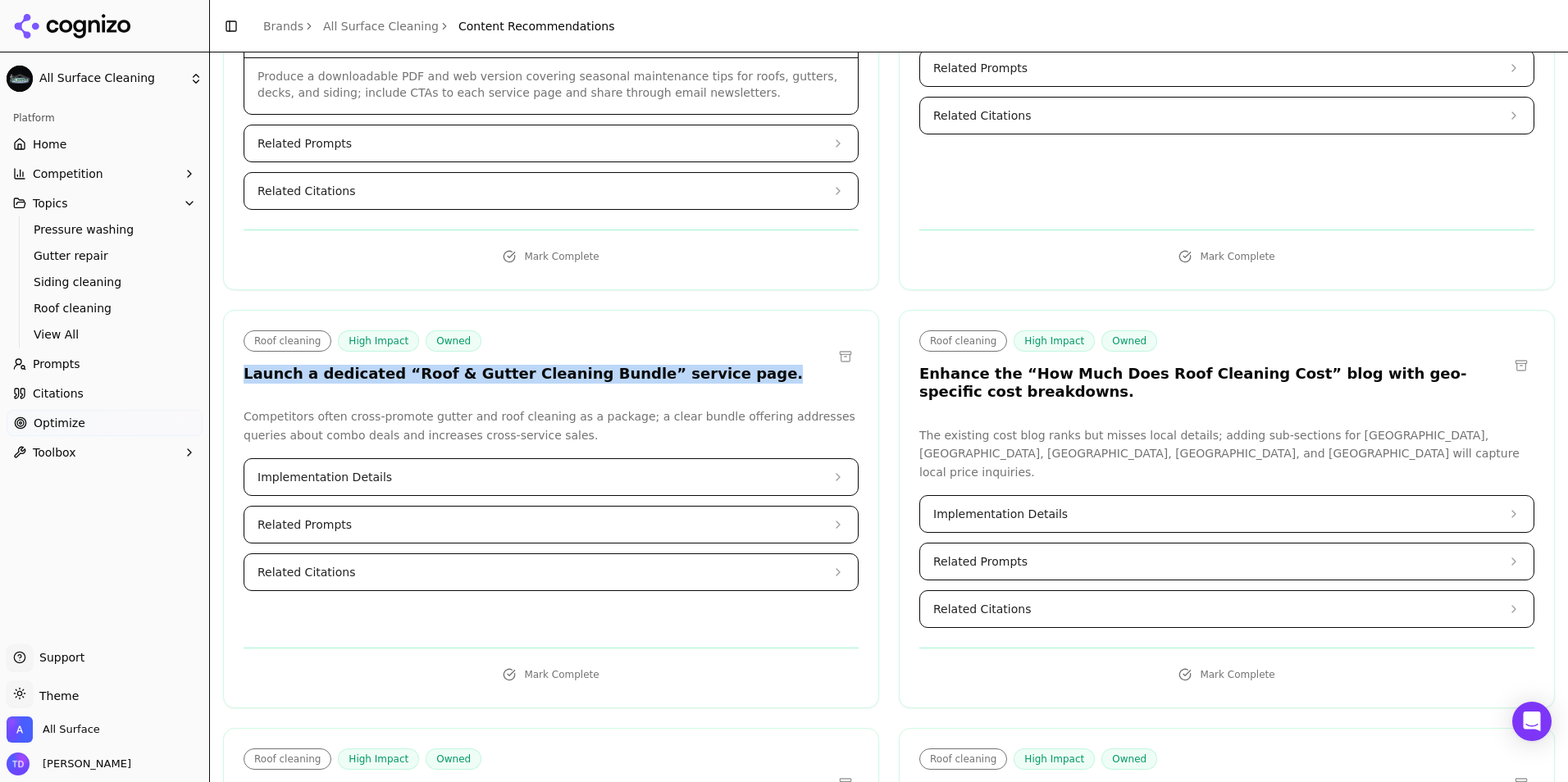
drag, startPoint x: 702, startPoint y: 374, endPoint x: 245, endPoint y: 369, distance: 457.0
click at [245, 369] on div "Roof cleaning High Impact Owned Launch a dedicated “Roof & Gutter Cleaning Bund…" at bounding box center [551, 357] width 615 height 53
copy h3 "Launch a dedicated “Roof & Gutter Cleaning Bundle” service page."
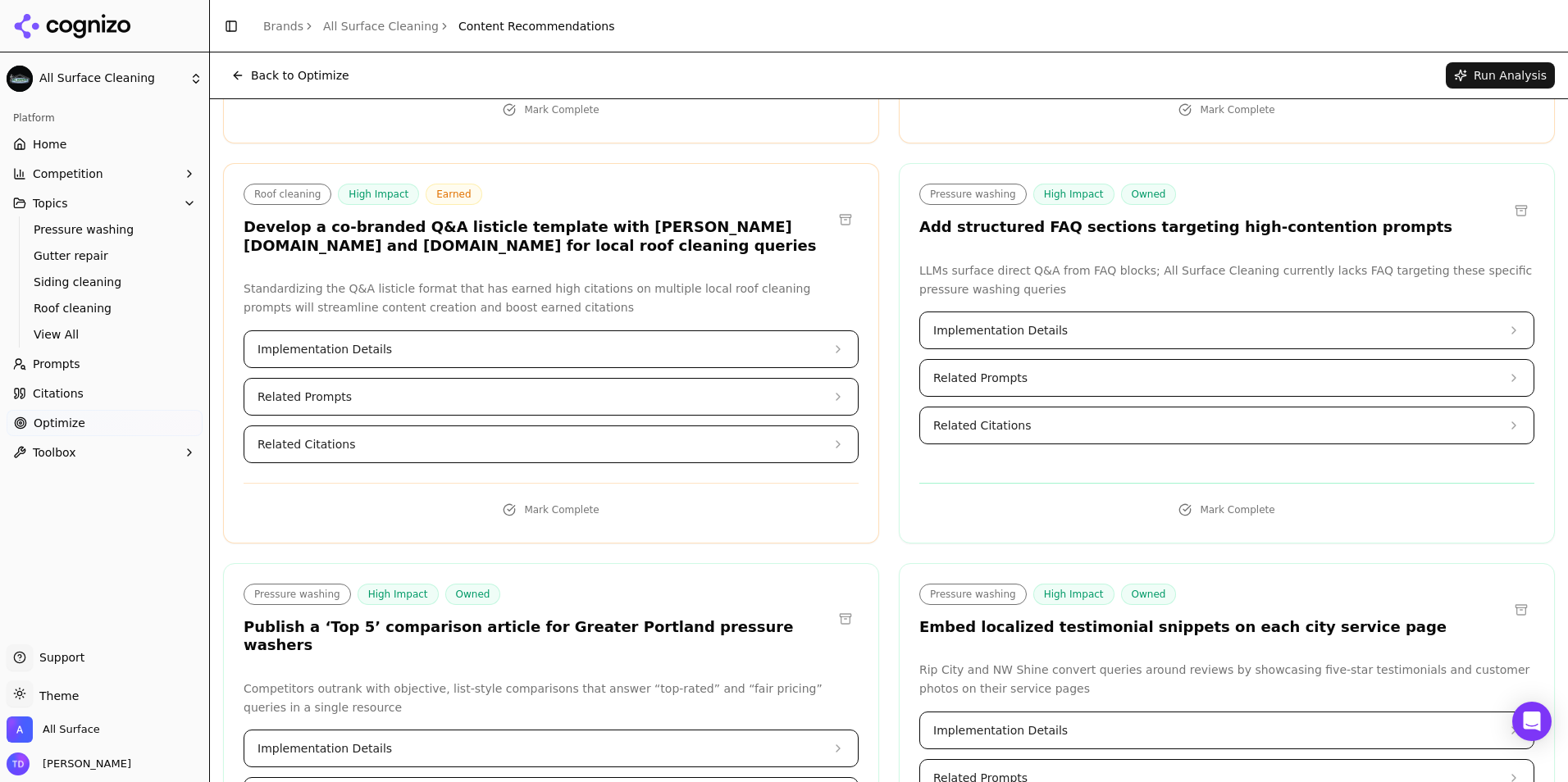
scroll to position [2542, 0]
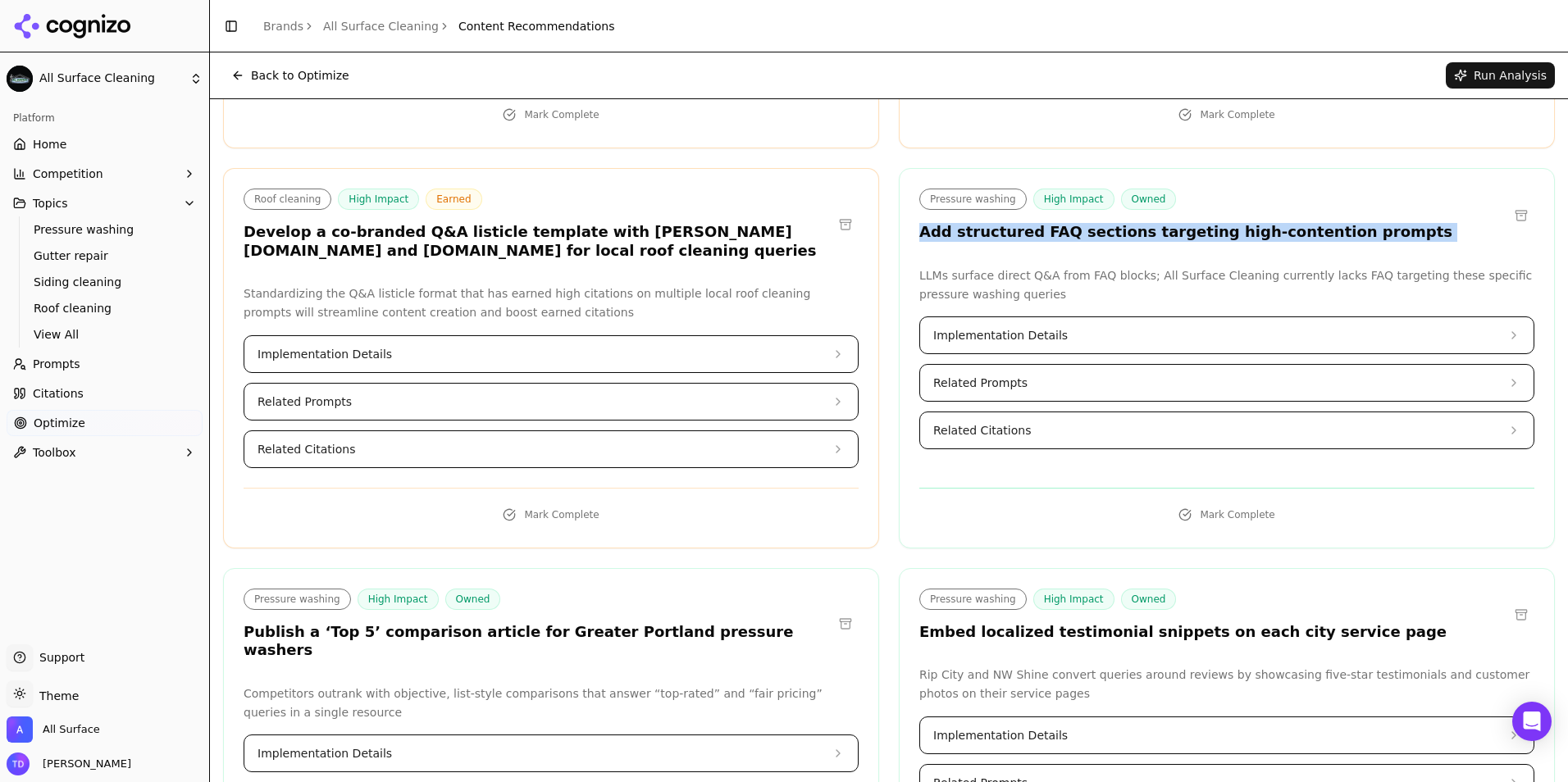
drag, startPoint x: 915, startPoint y: 160, endPoint x: 1483, endPoint y: 166, distance: 568.0
click at [1483, 189] on div "Pressure washing High Impact Owned Add structured FAQ sections targeting high-c…" at bounding box center [1227, 215] width 615 height 53
copy div "Add structured FAQ sections targeting high-contention prompts"
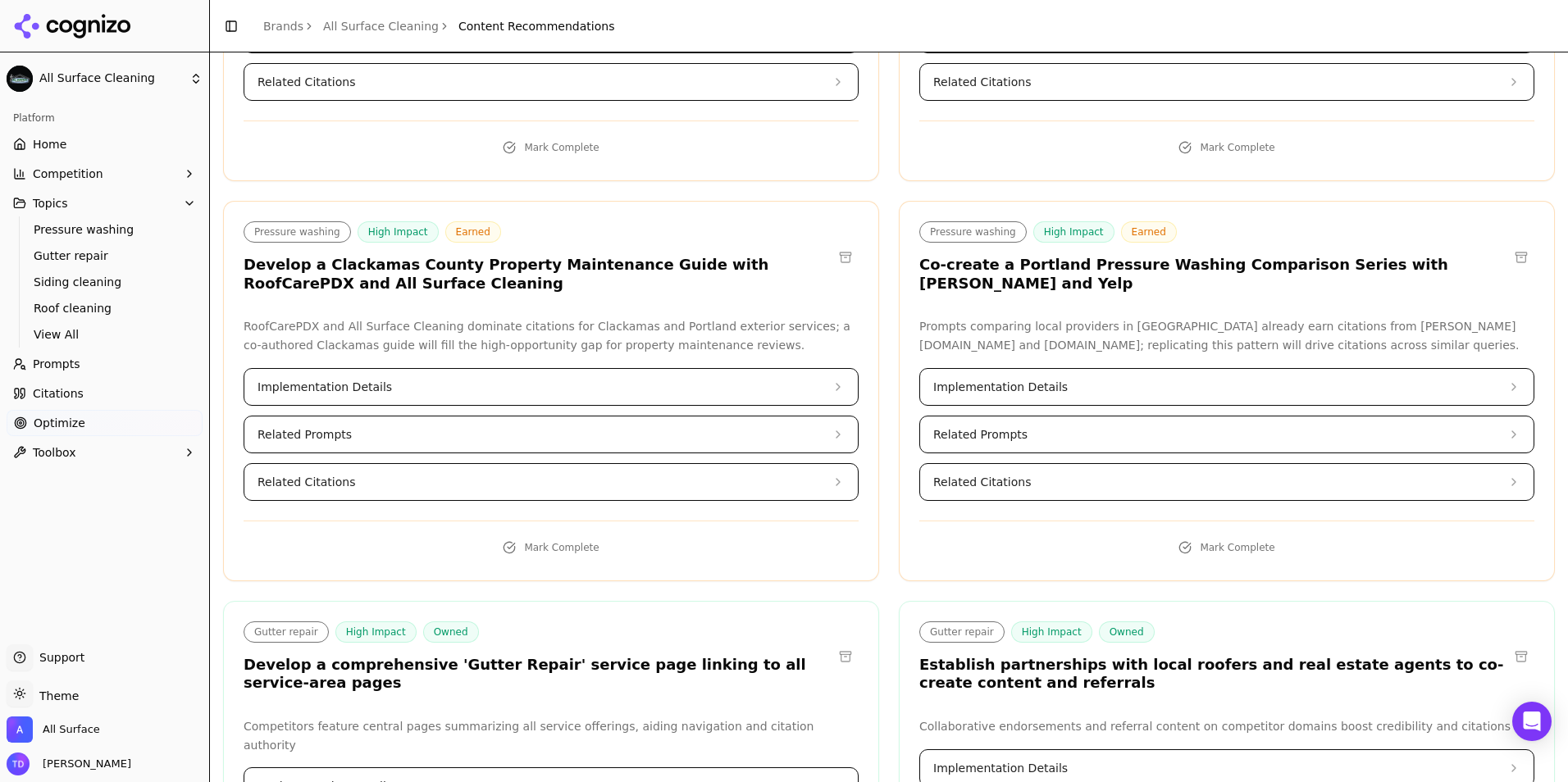
scroll to position [4919, 0]
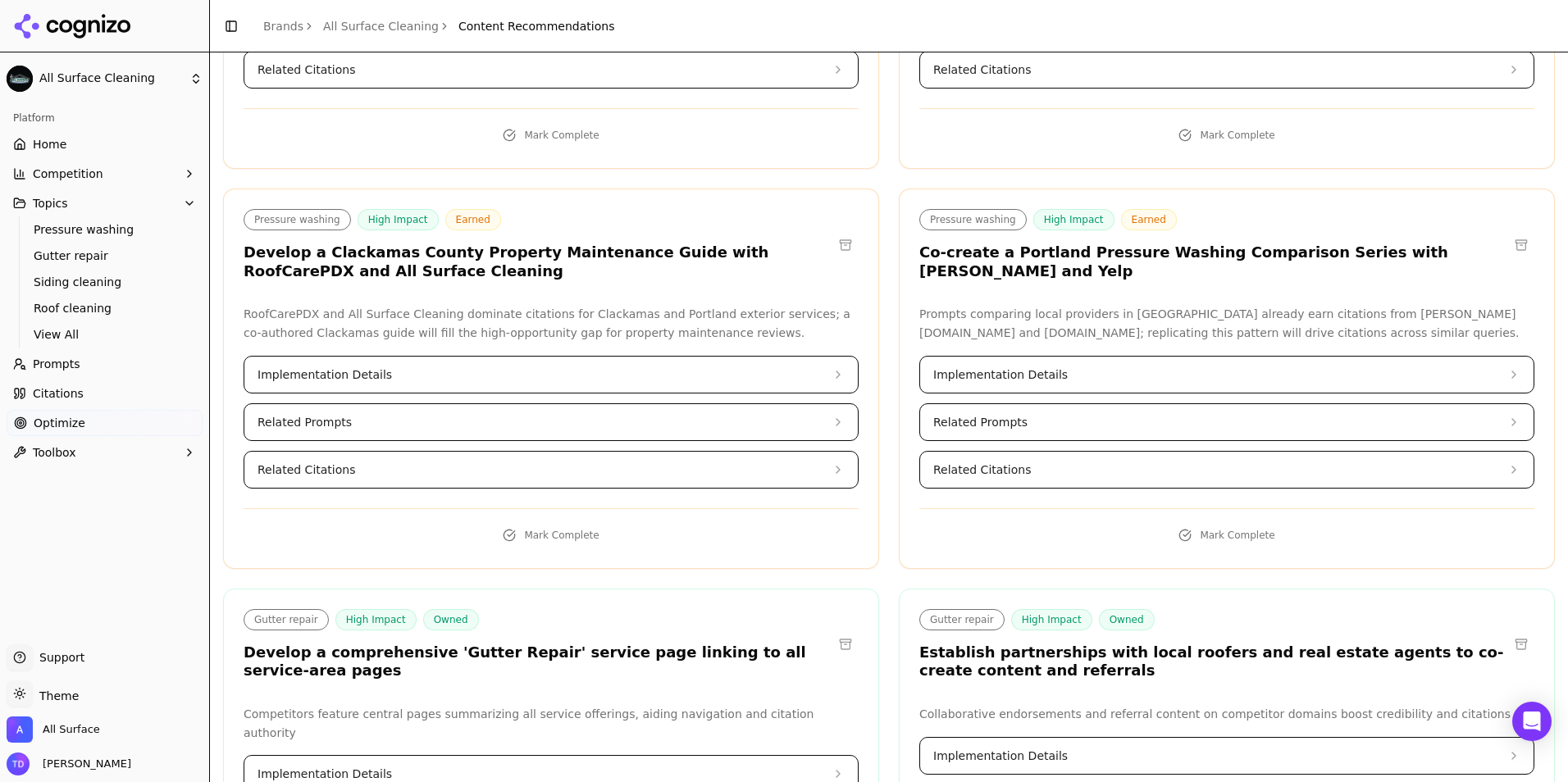
click at [410, 756] on button "Implementation Details" at bounding box center [551, 774] width 613 height 36
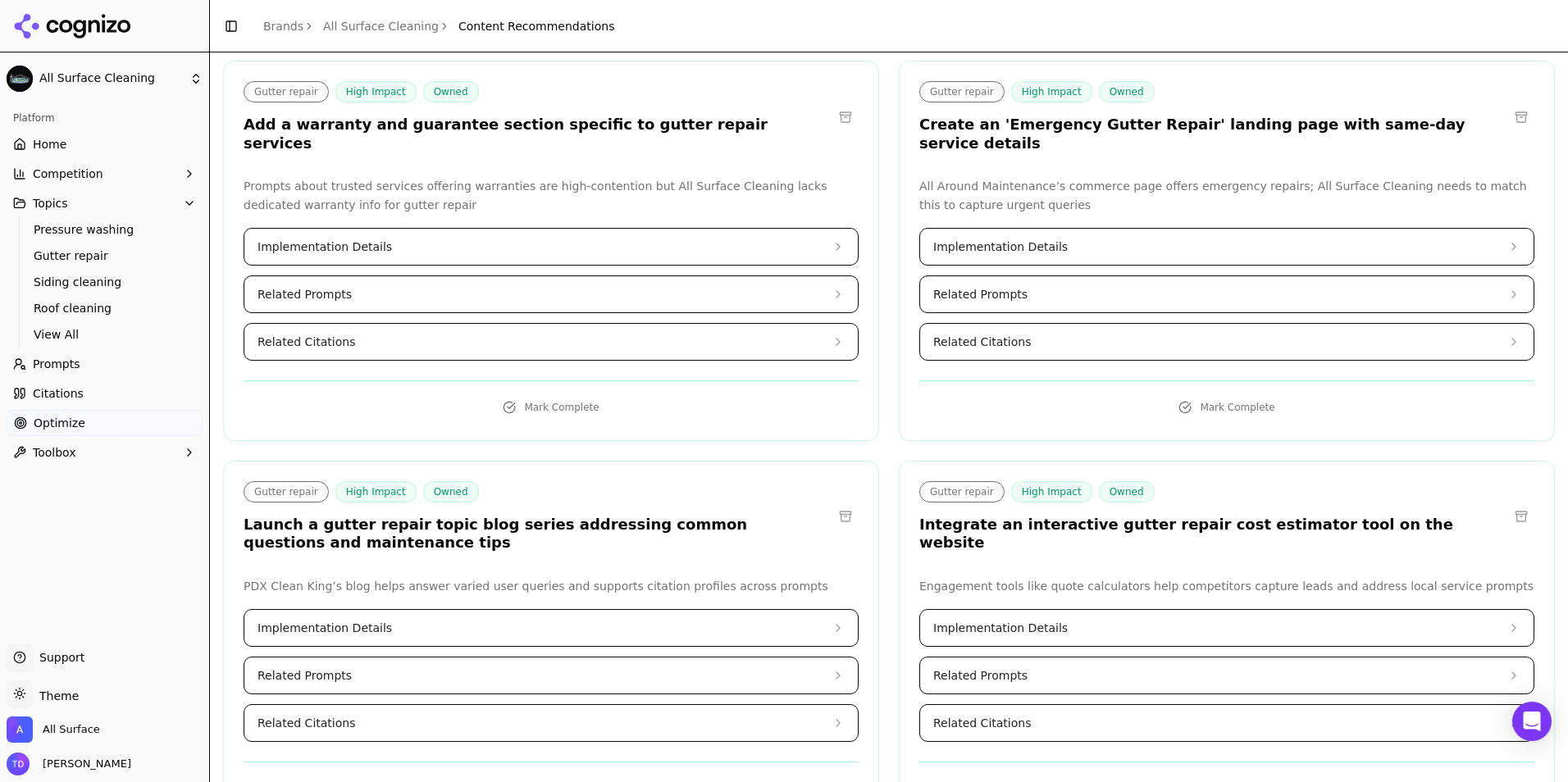
scroll to position [6149, 0]
